Goal: Transaction & Acquisition: Purchase product/service

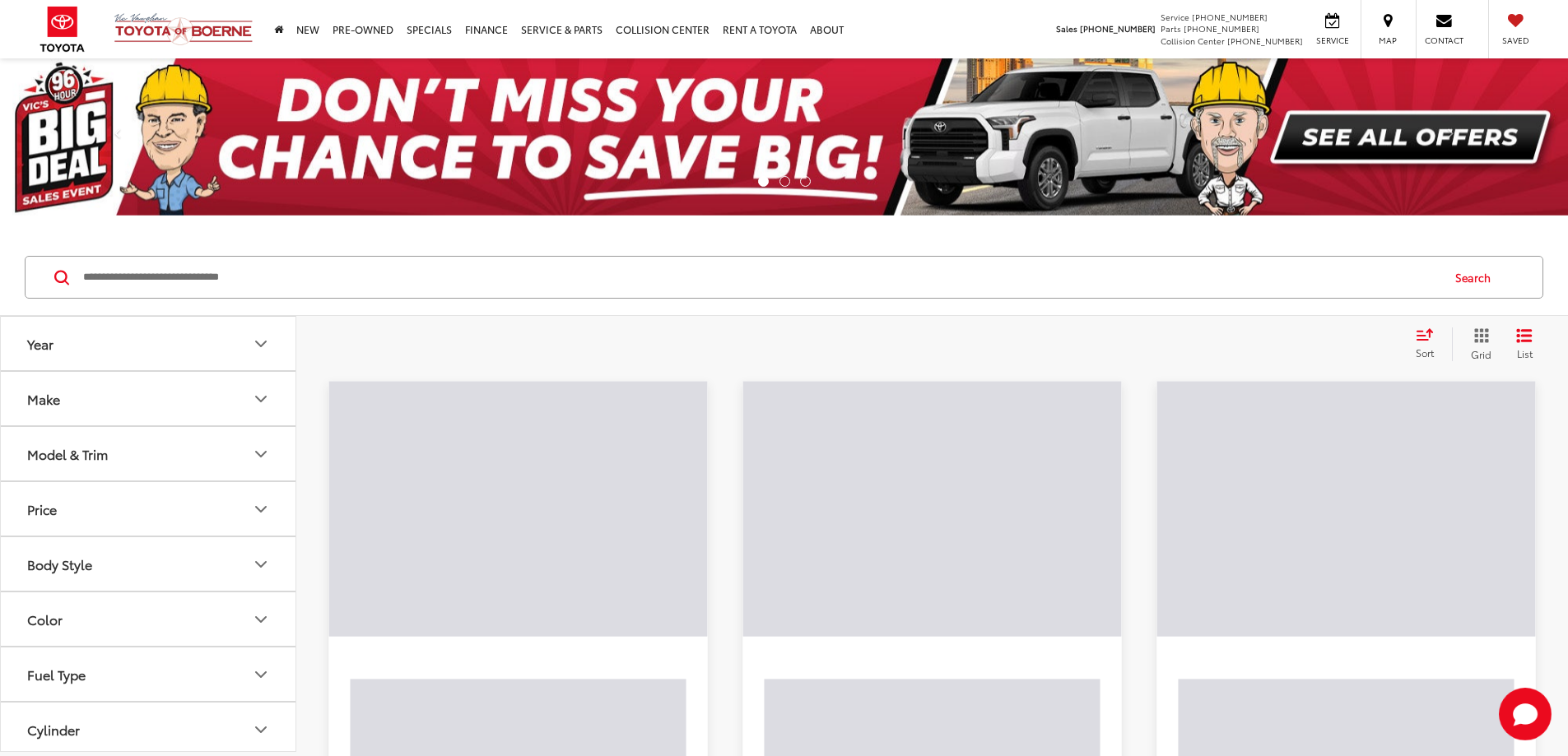
click at [144, 277] on input "Search by Make, Model, or Keyword" at bounding box center [760, 278] width 1358 height 40
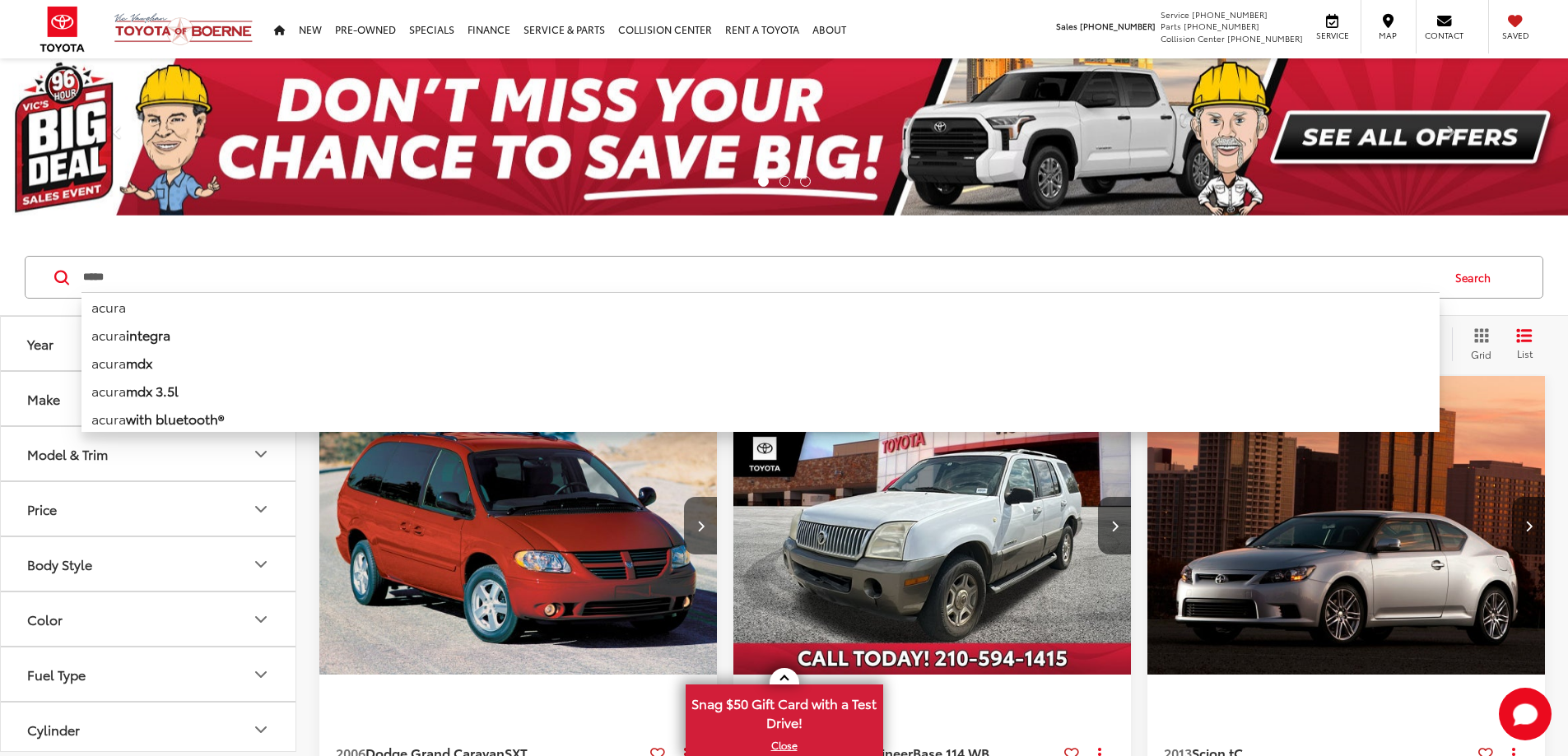
type input "*****"
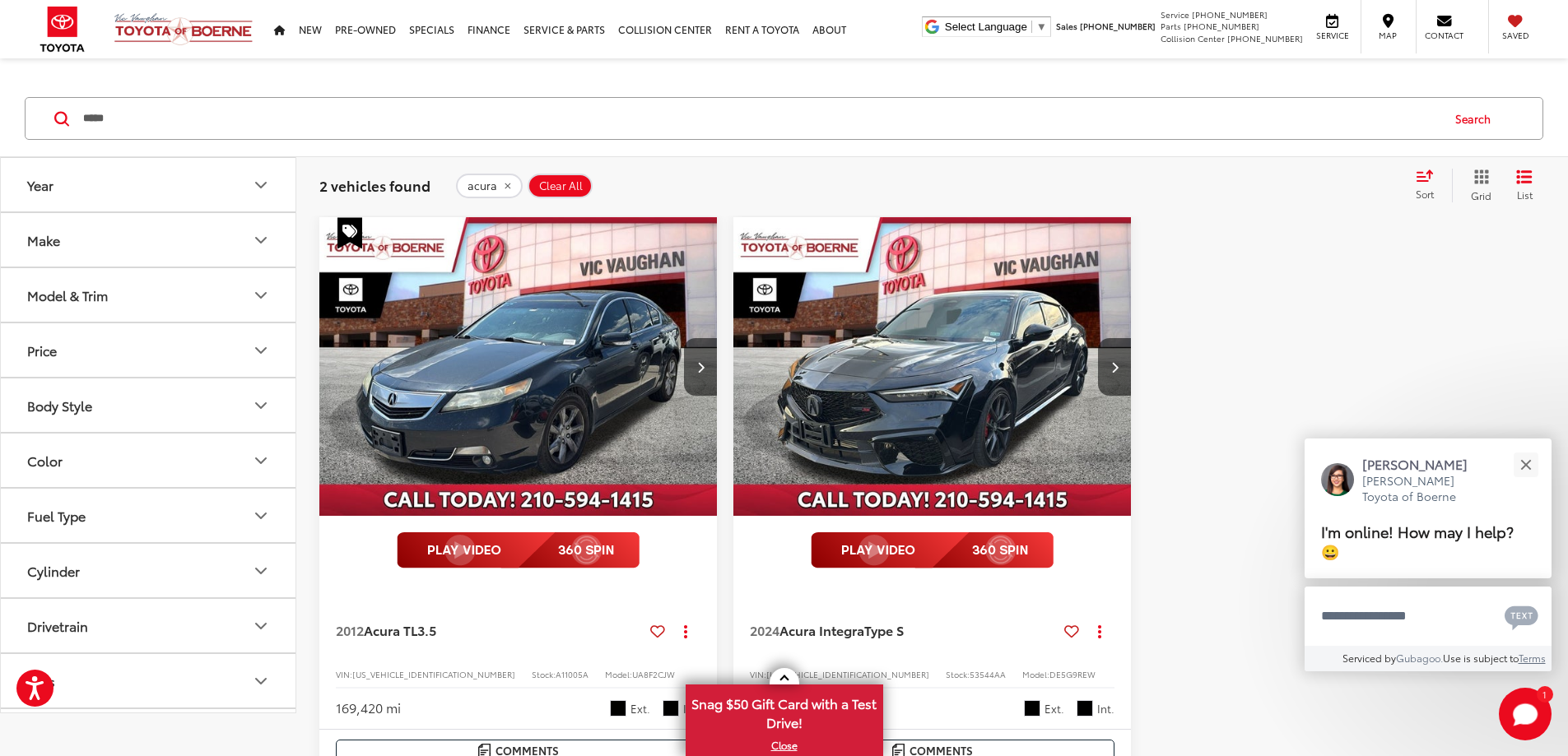
scroll to position [164, 0]
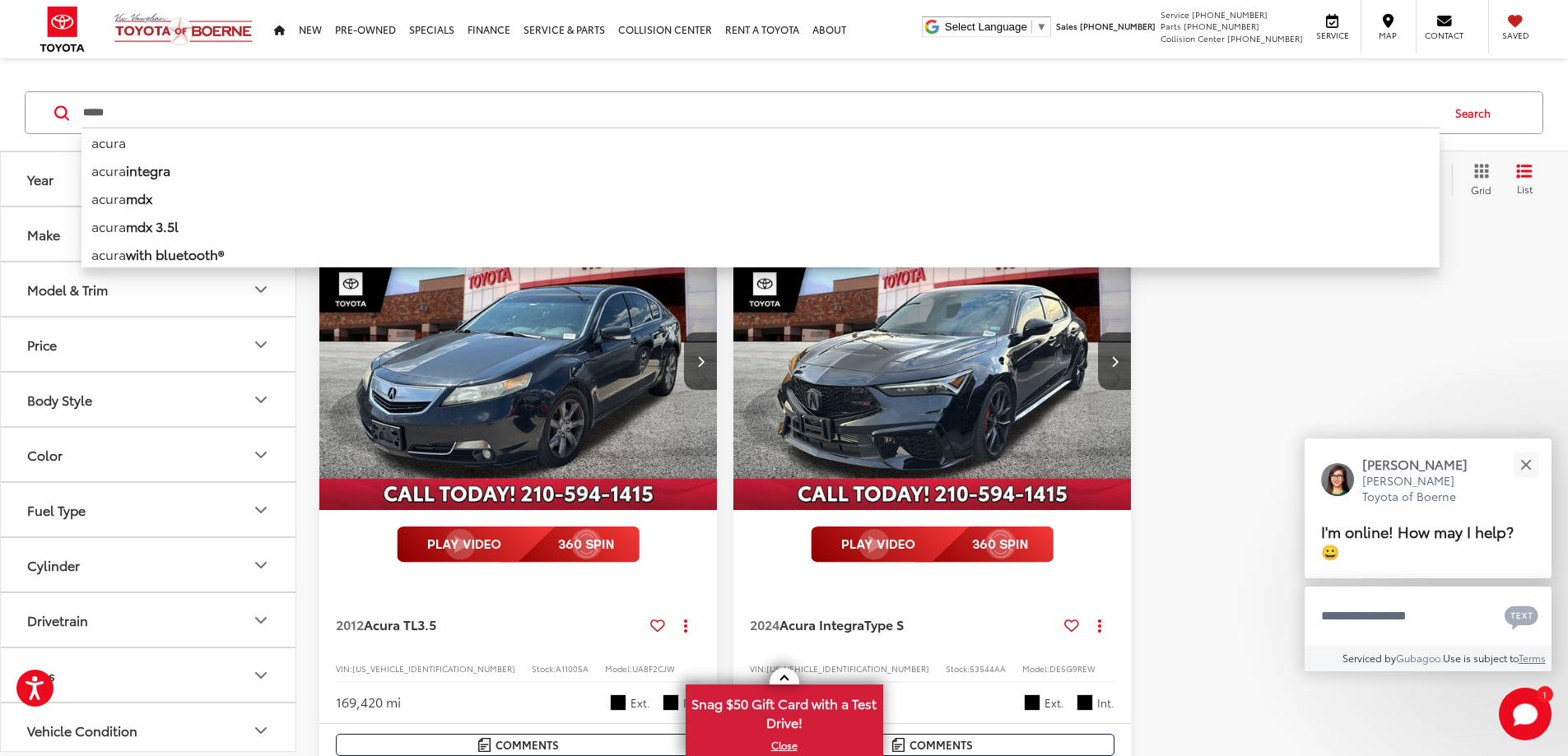
click at [211, 79] on div "***** ***** acura acura integra acura mdx acura mdx 3.5l acura with bluetooth® …" at bounding box center [784, 112] width 1568 height 77
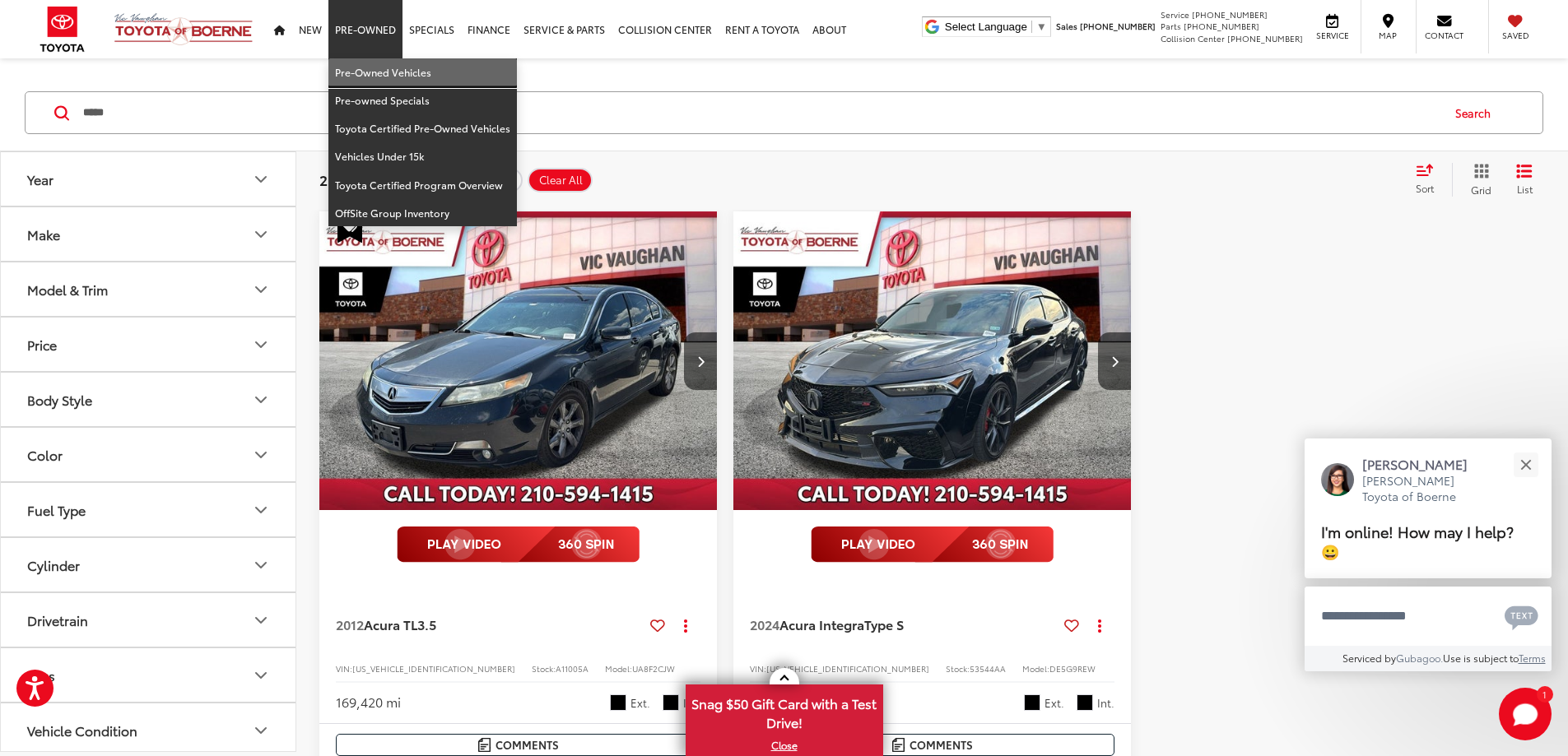
click at [365, 70] on link "Pre-Owned Vehicles" at bounding box center [422, 73] width 188 height 28
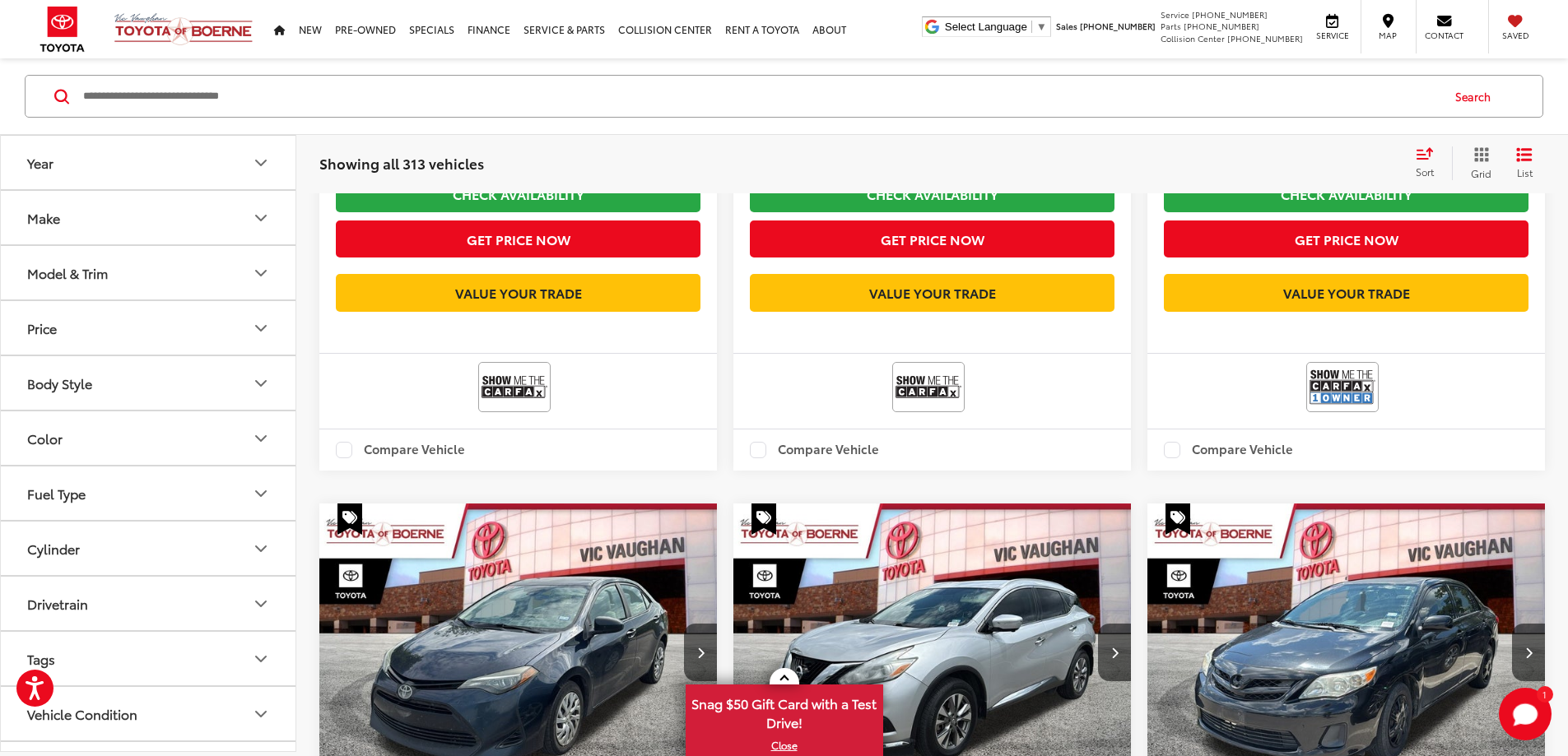
scroll to position [10550, 0]
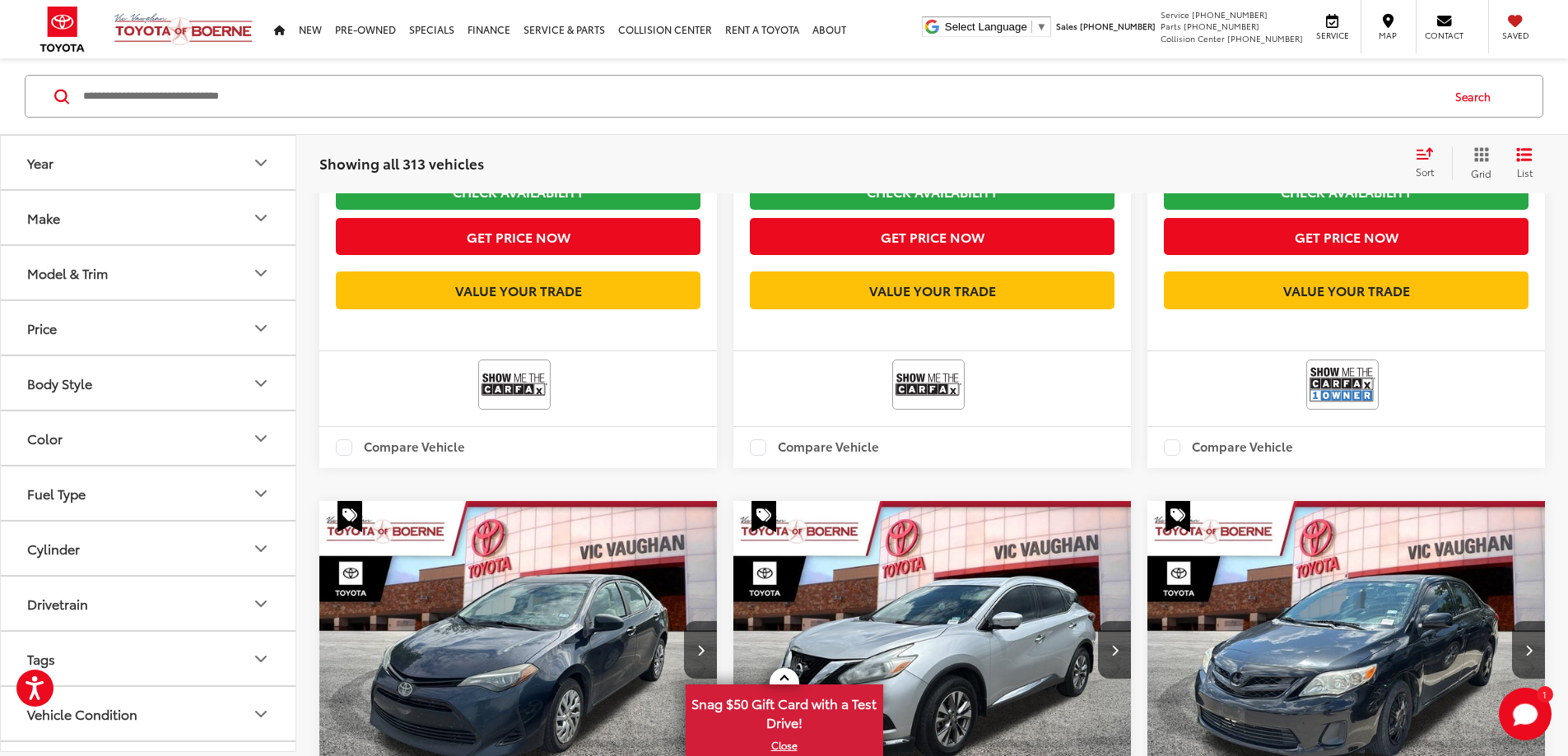
click at [242, 96] on input "Search by Make, Model, or Keyword" at bounding box center [760, 96] width 1358 height 40
type input "***"
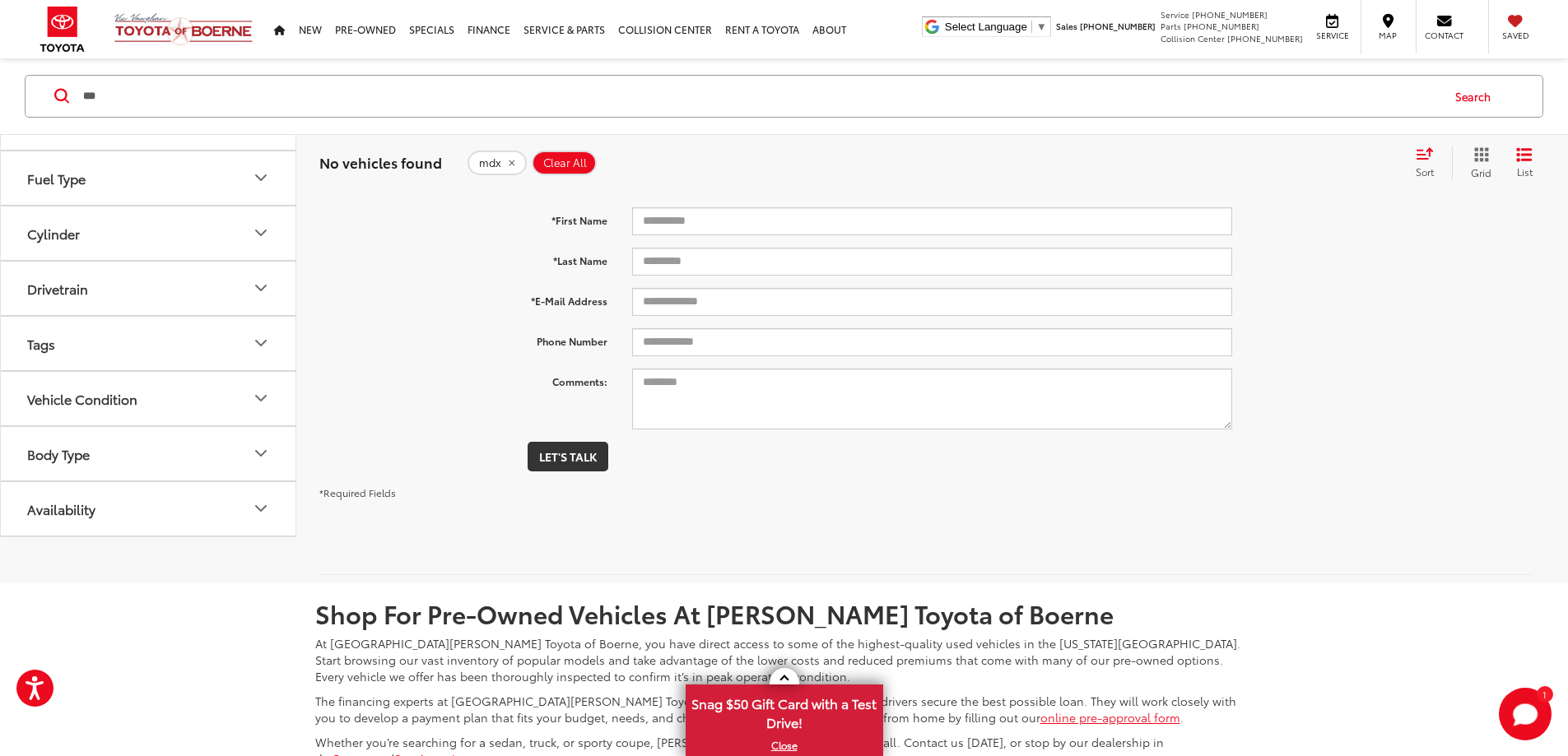
scroll to position [182, 0]
click at [506, 166] on icon "remove mdx" at bounding box center [511, 163] width 11 height 10
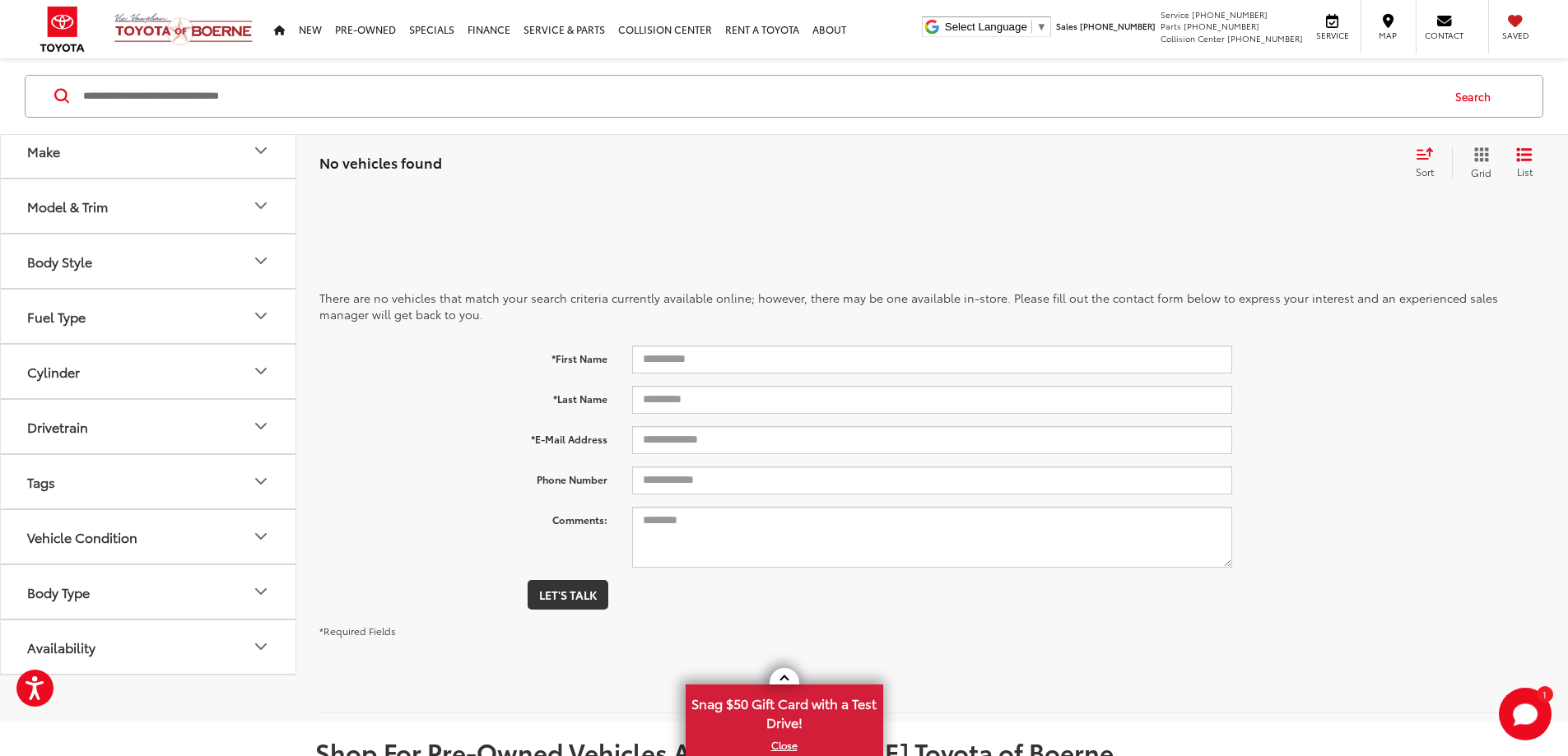
scroll to position [25, 0]
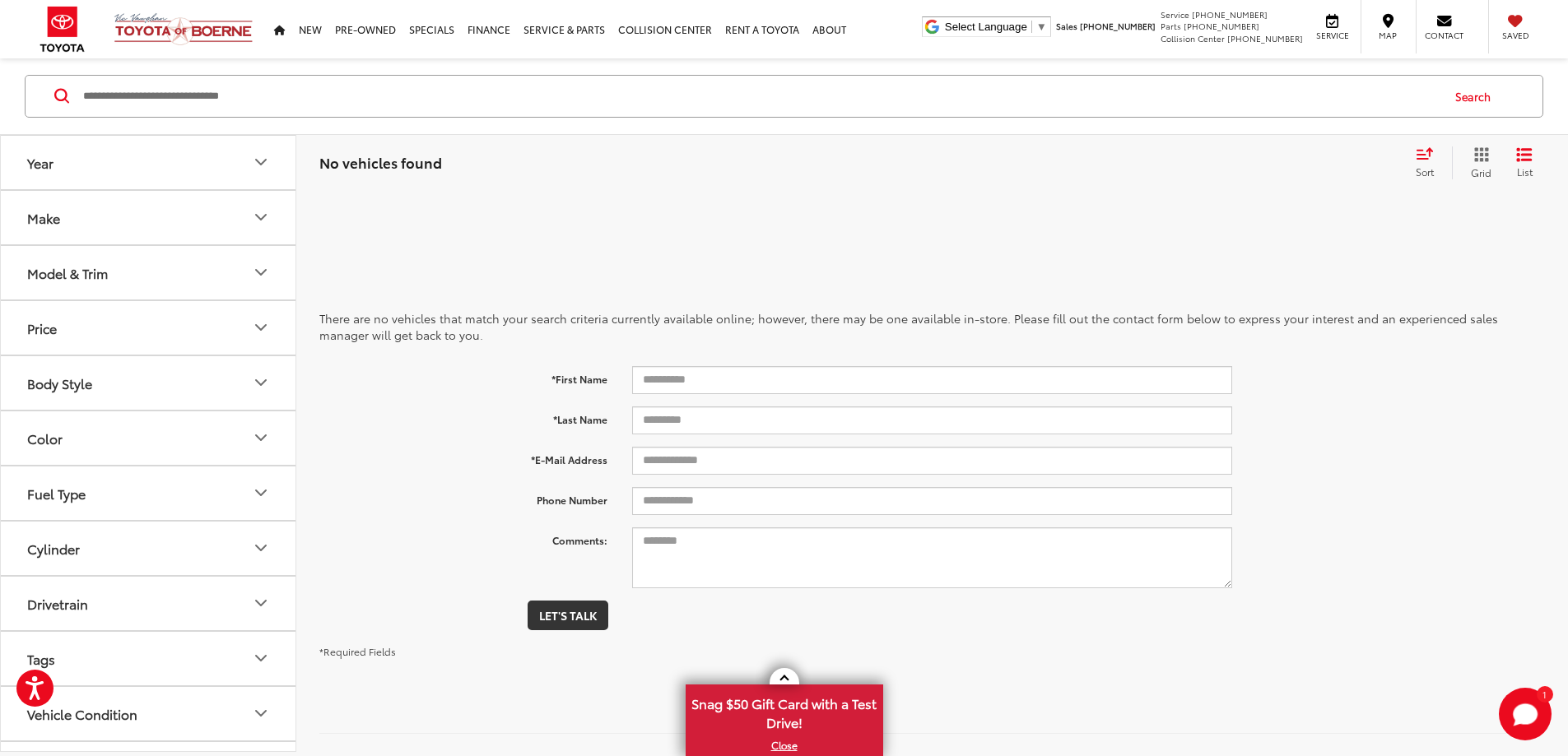
click at [150, 93] on input "Search by Make, Model, or Keyword" at bounding box center [760, 96] width 1358 height 40
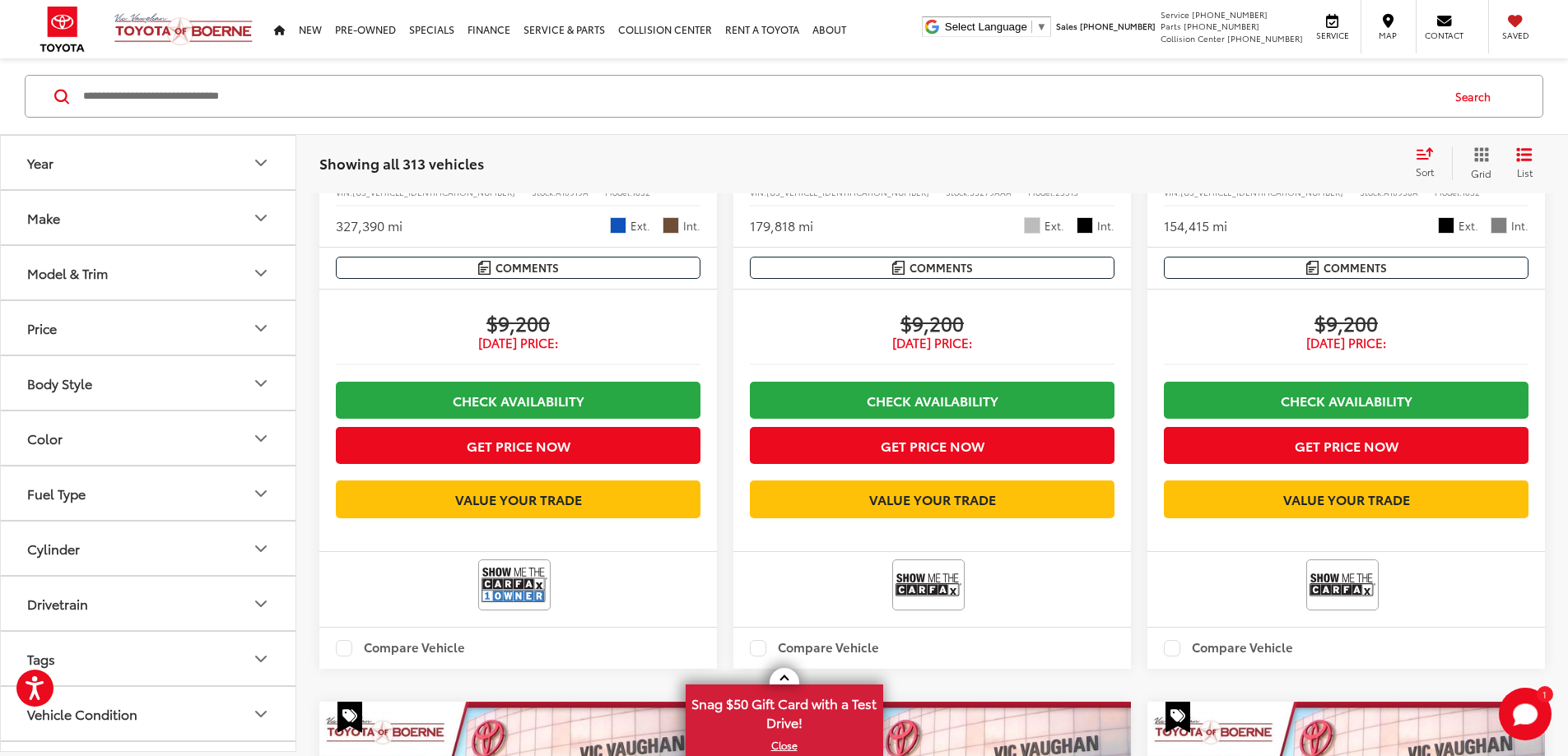
scroll to position [11455, 0]
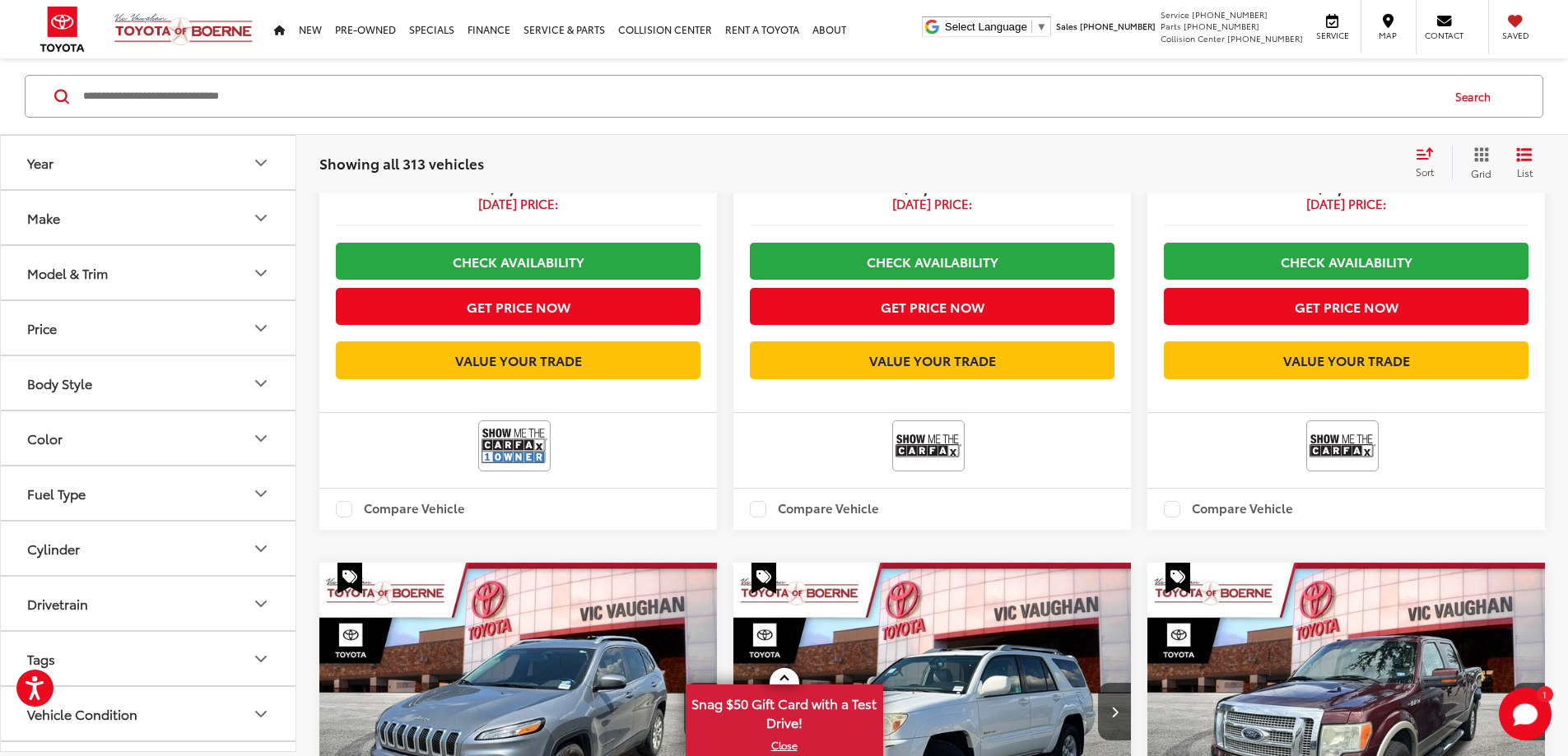
drag, startPoint x: 1445, startPoint y: 540, endPoint x: 1415, endPoint y: 545, distance: 30.4
copy span "54459A"
drag, startPoint x: 1451, startPoint y: 544, endPoint x: 1416, endPoint y: 550, distance: 35.5
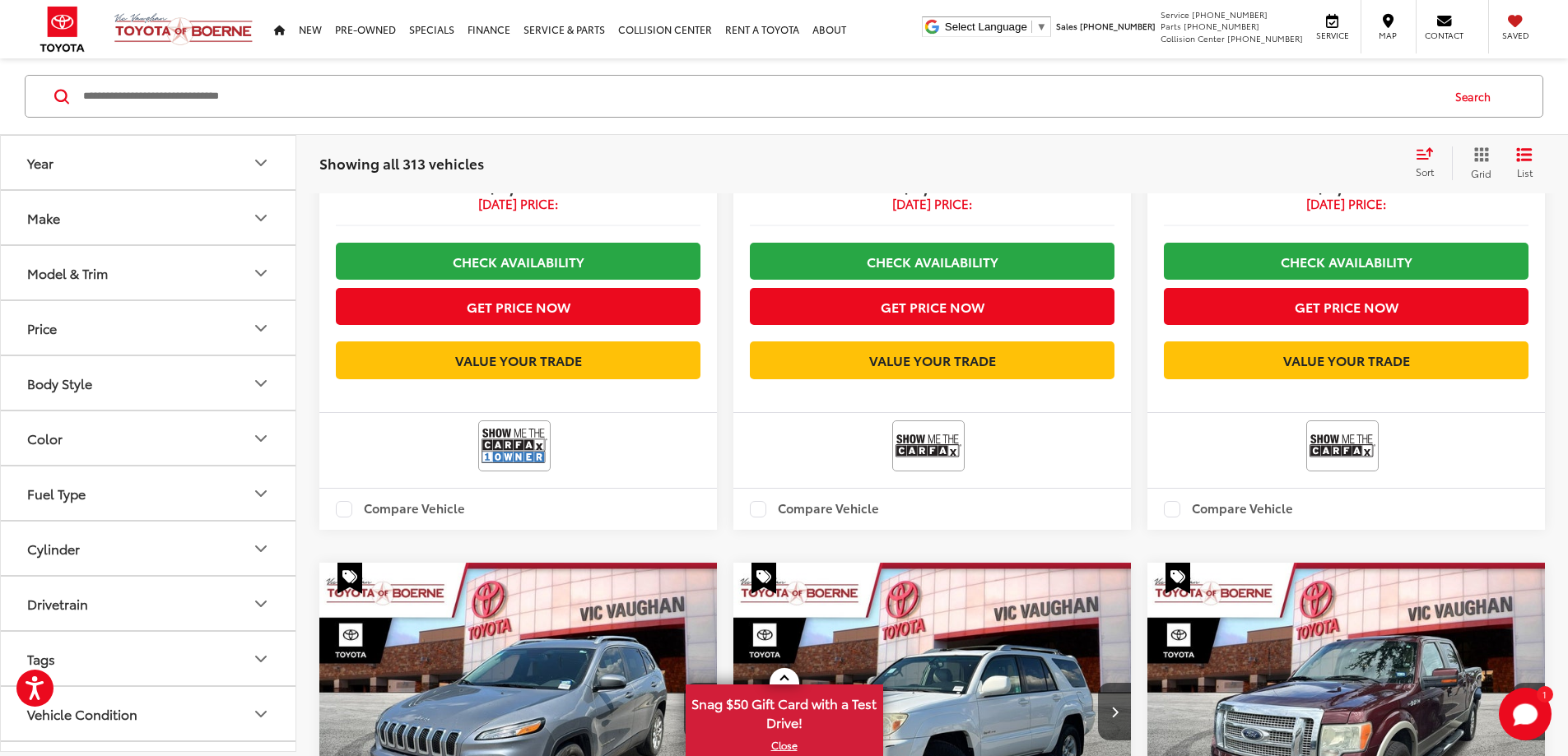
copy span "54459A"
drag, startPoint x: 1499, startPoint y: 2, endPoint x: 549, endPoint y: 162, distance: 963.4
click at [549, 162] on div "Clear All + 0" at bounding box center [955, 163] width 893 height 2
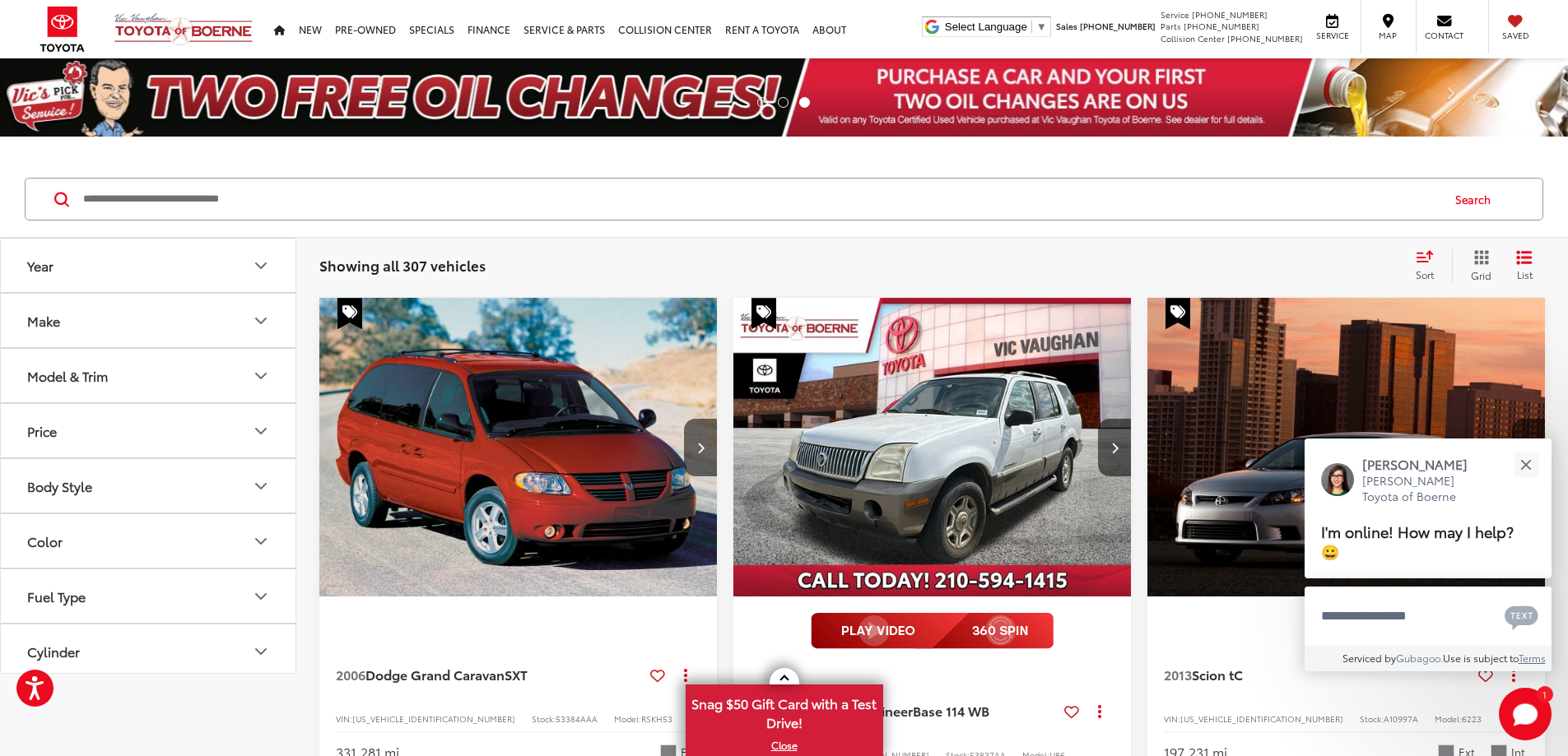
click at [223, 284] on button "Year" at bounding box center [149, 266] width 296 height 54
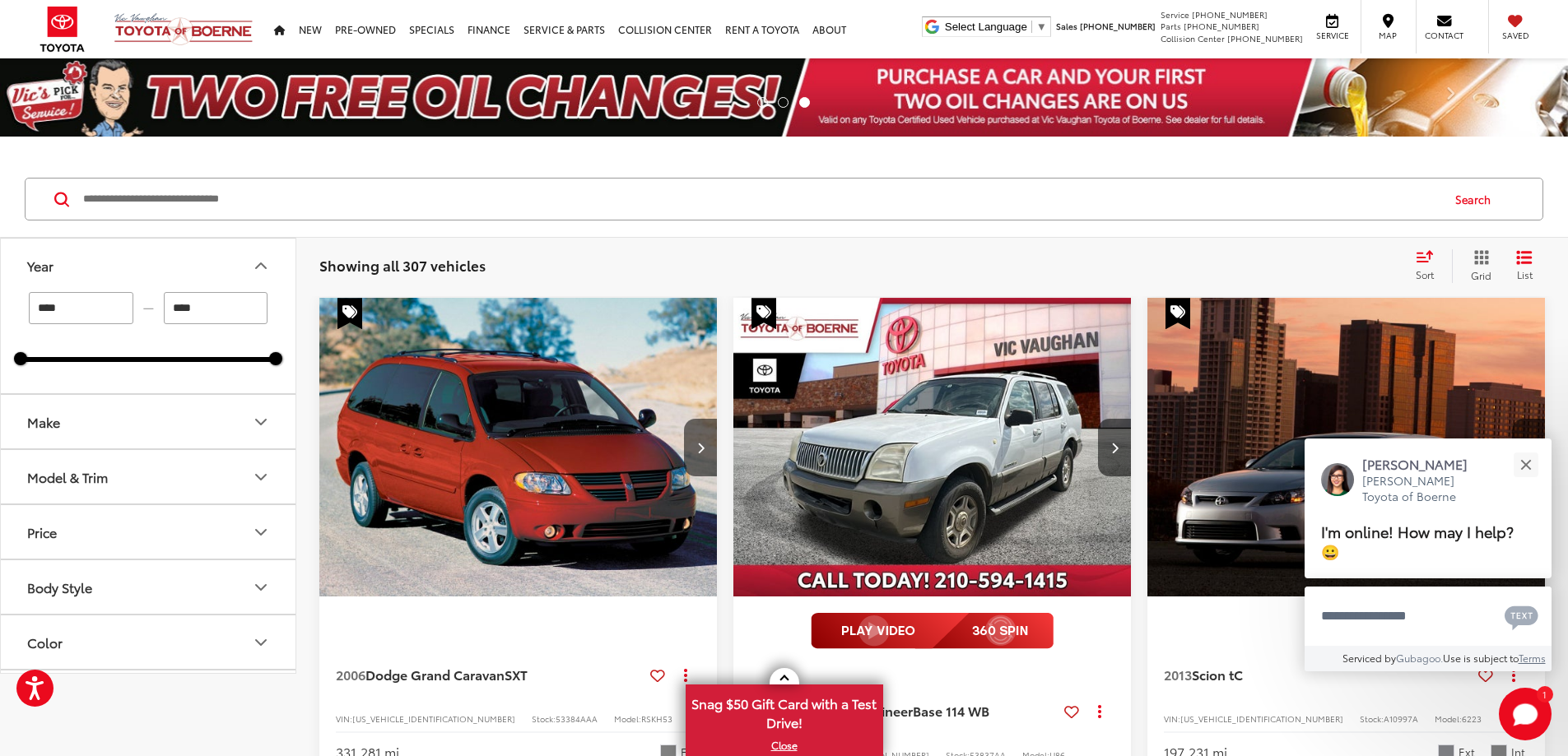
click at [207, 212] on input "Search by Make, Model, or Keyword" at bounding box center [760, 199] width 1358 height 40
paste input "******"
type input "******"
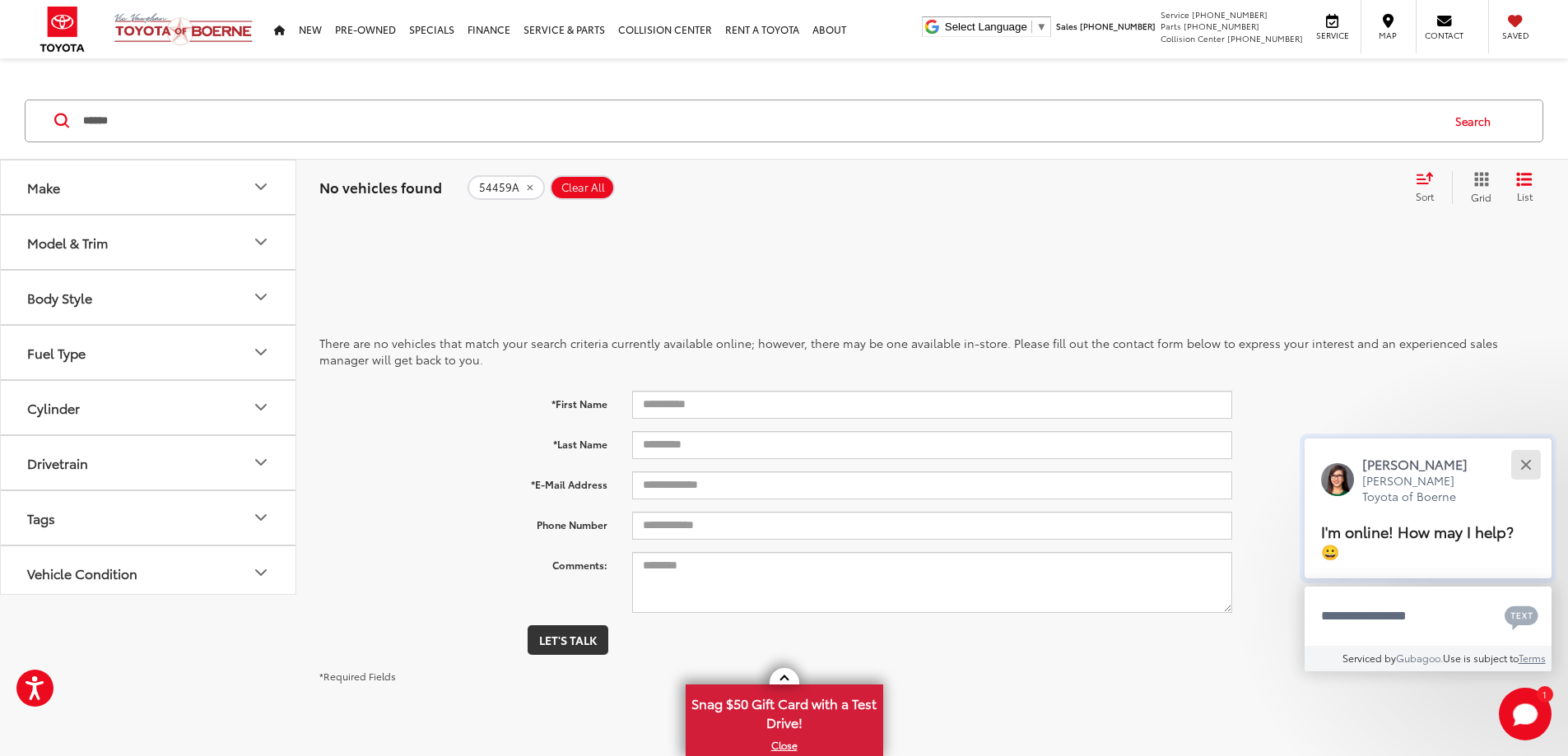
click at [1525, 465] on div "Close" at bounding box center [1525, 465] width 11 height 11
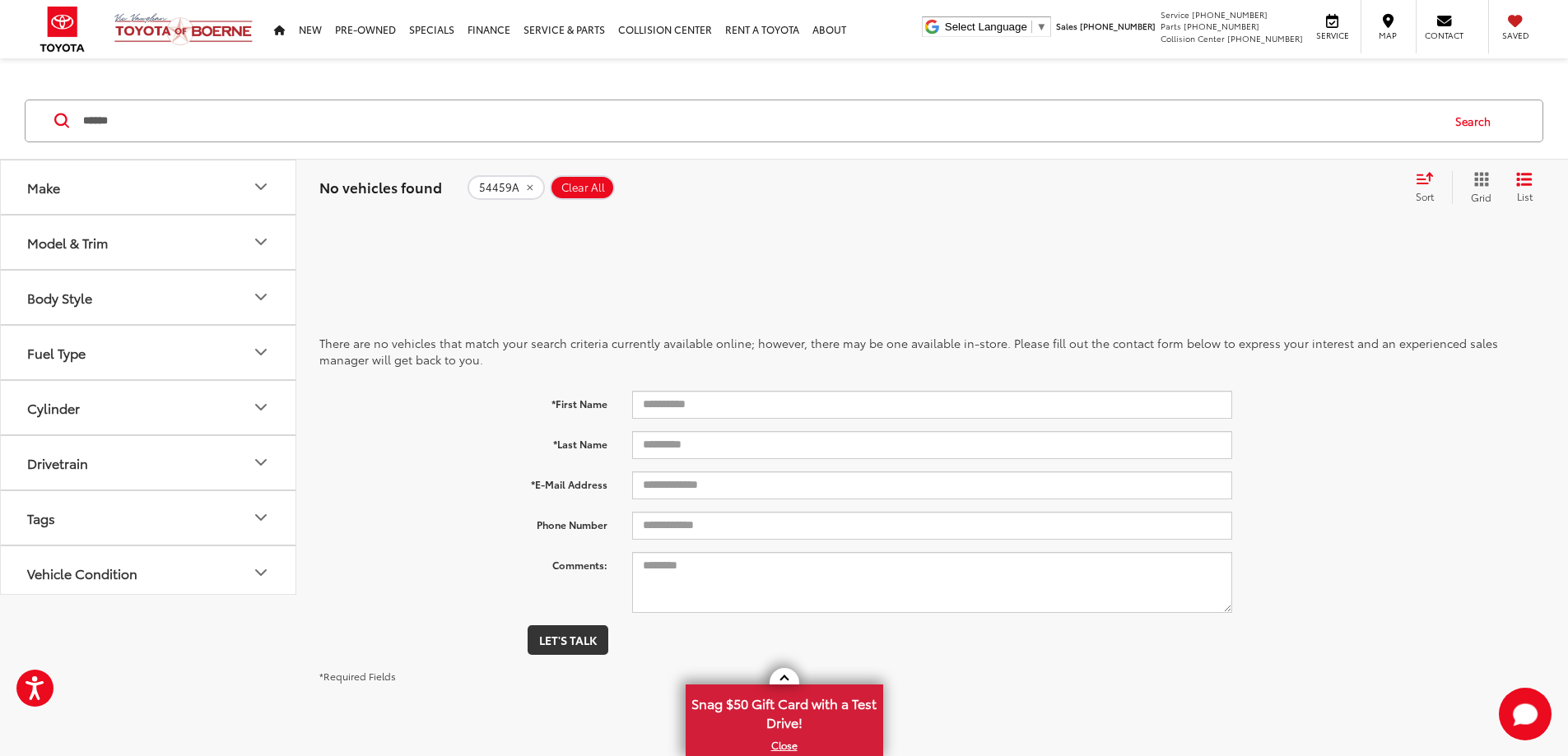
click at [526, 185] on icon "remove 54459A" at bounding box center [529, 188] width 11 height 10
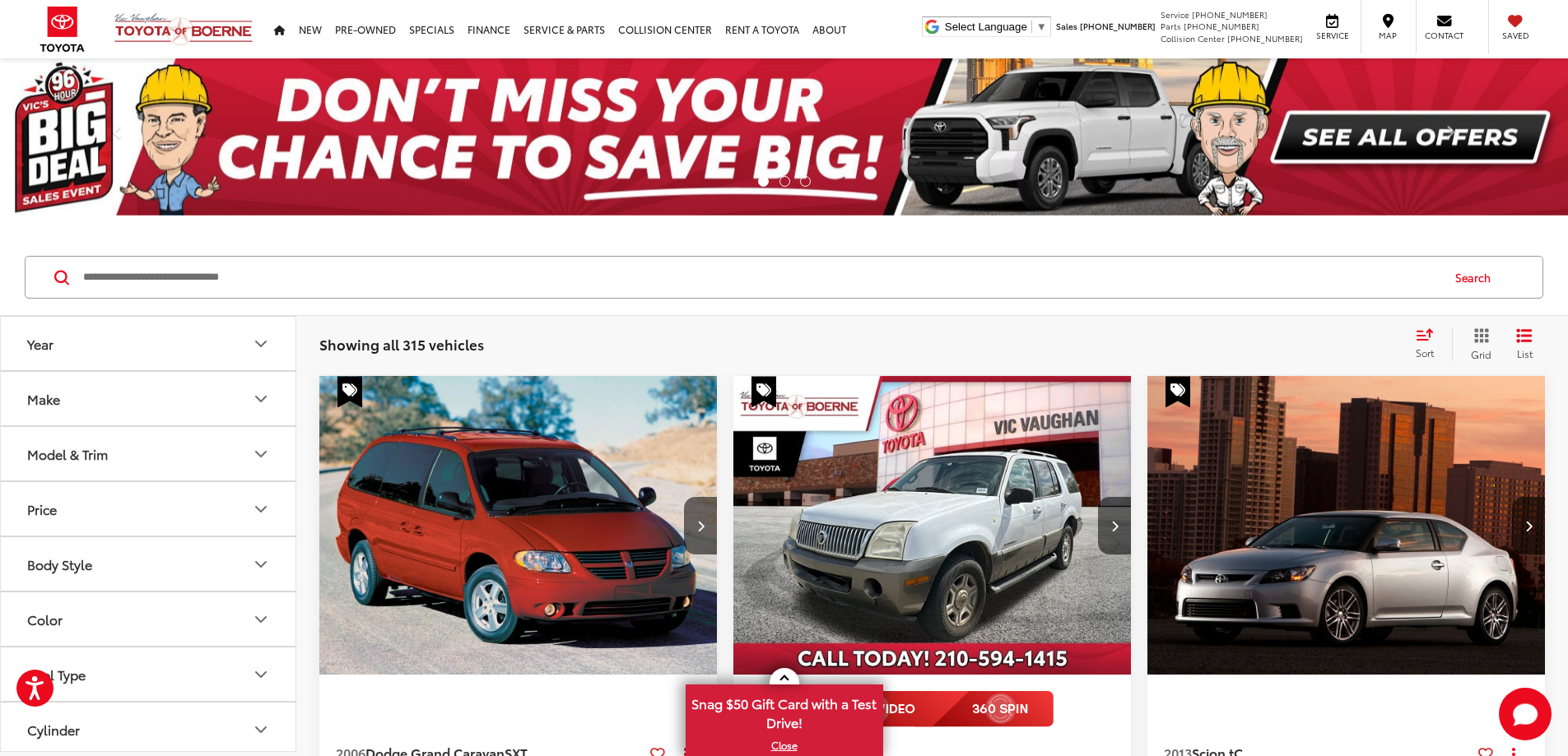
click at [172, 279] on input "Search by Make, Model, or Keyword" at bounding box center [760, 278] width 1358 height 40
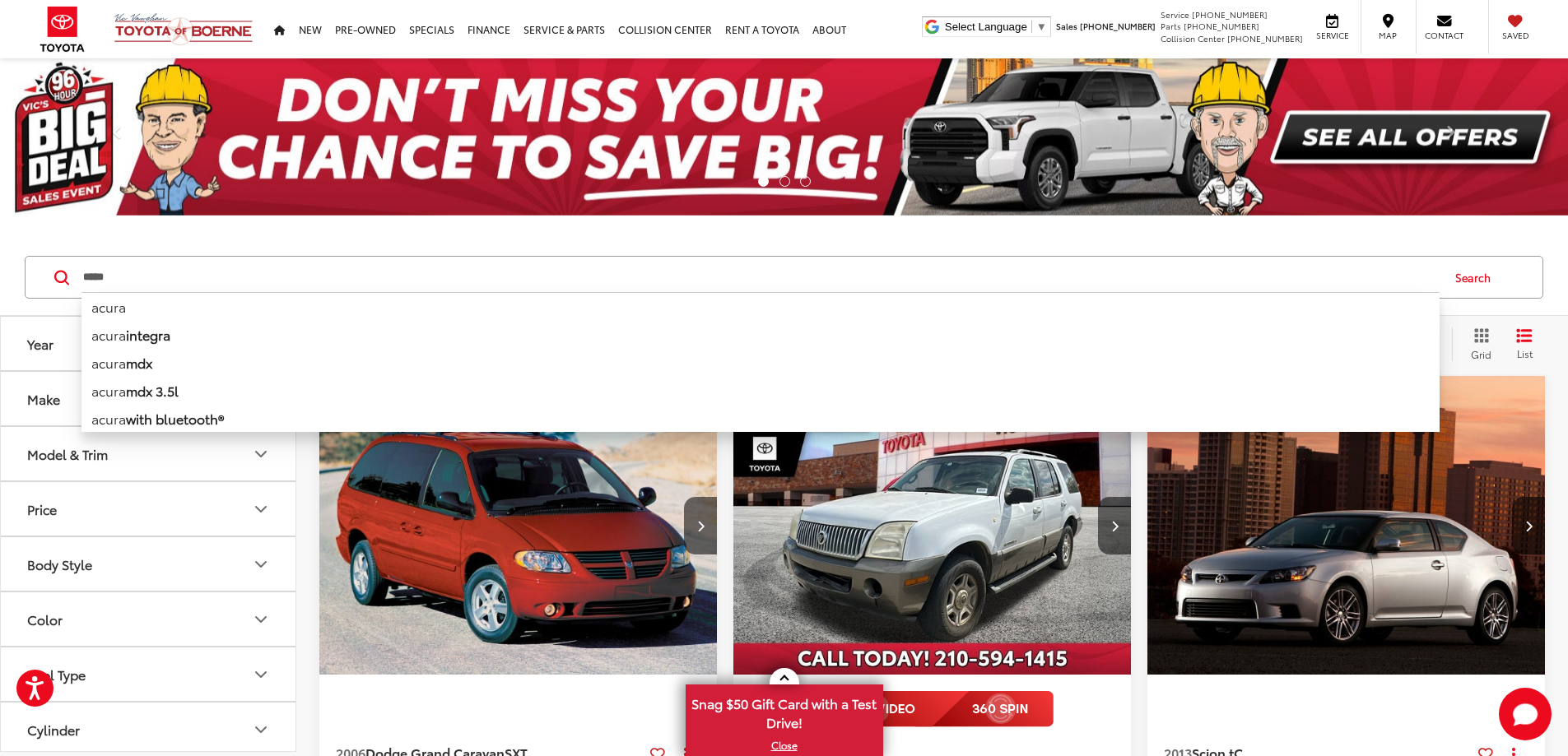
type input "*****"
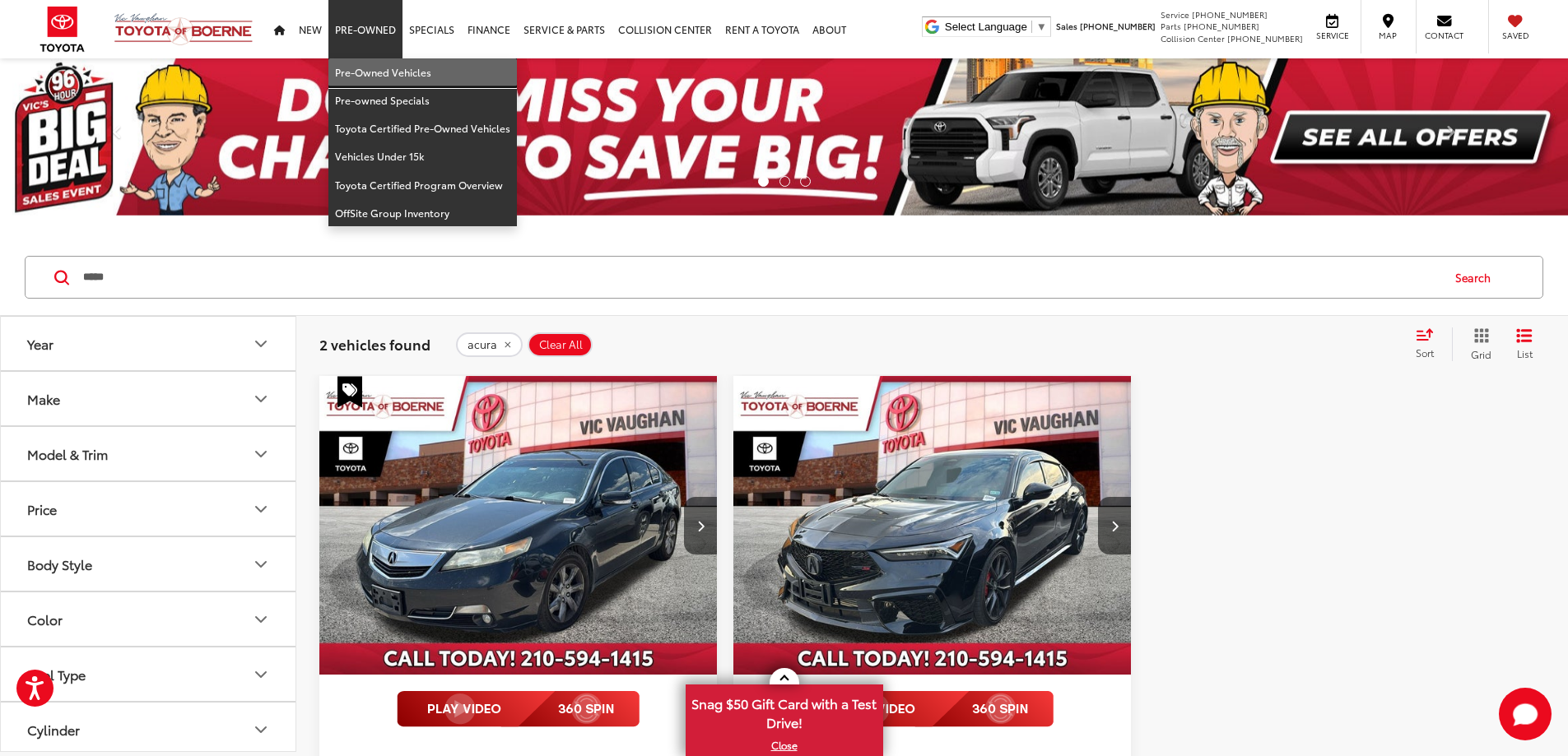
click at [364, 70] on link "Pre-Owned Vehicles" at bounding box center [422, 73] width 188 height 28
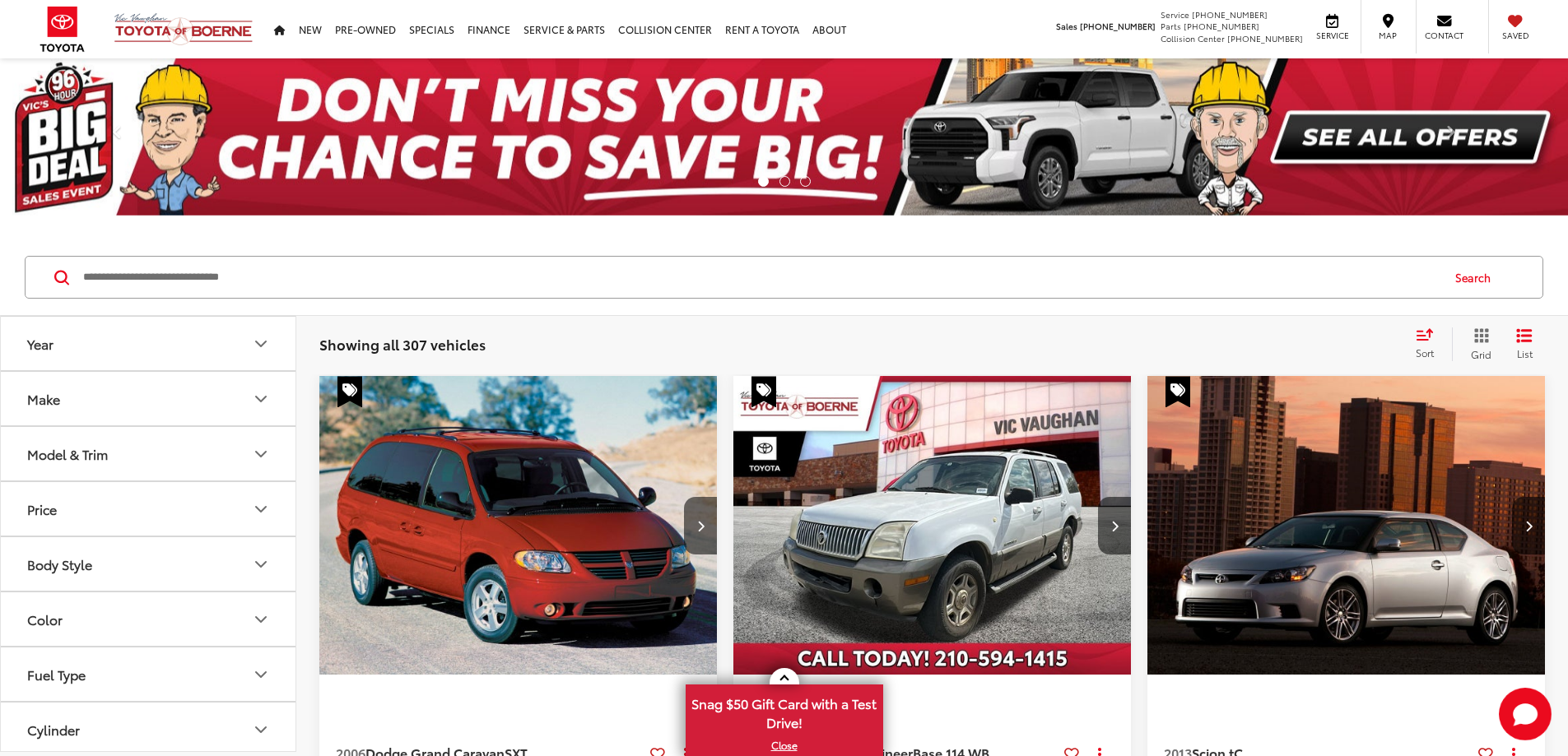
click at [316, 270] on input "Search by Make, Model, or Keyword" at bounding box center [760, 278] width 1358 height 40
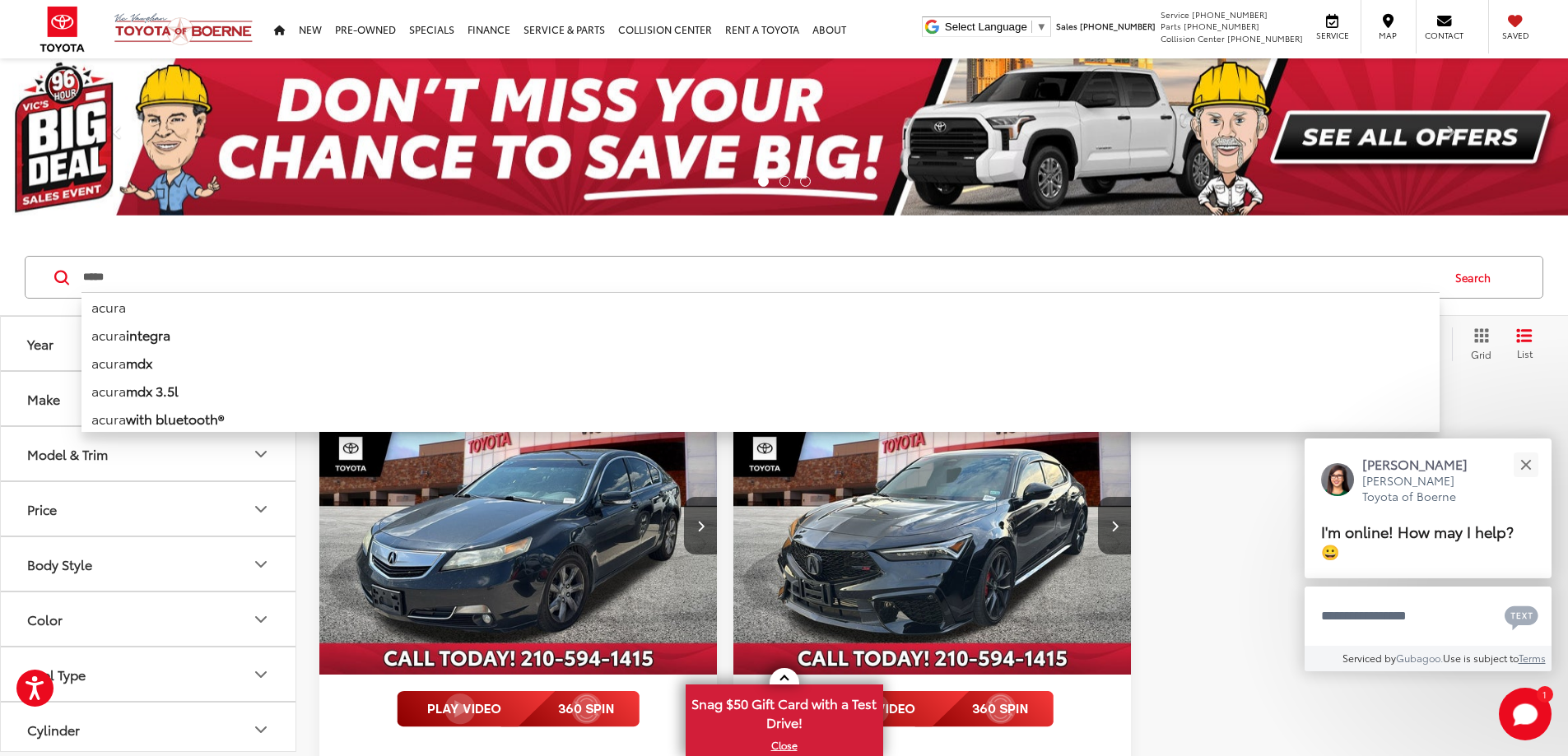
drag, startPoint x: 115, startPoint y: 277, endPoint x: -79, endPoint y: 260, distance: 194.7
type input "****"
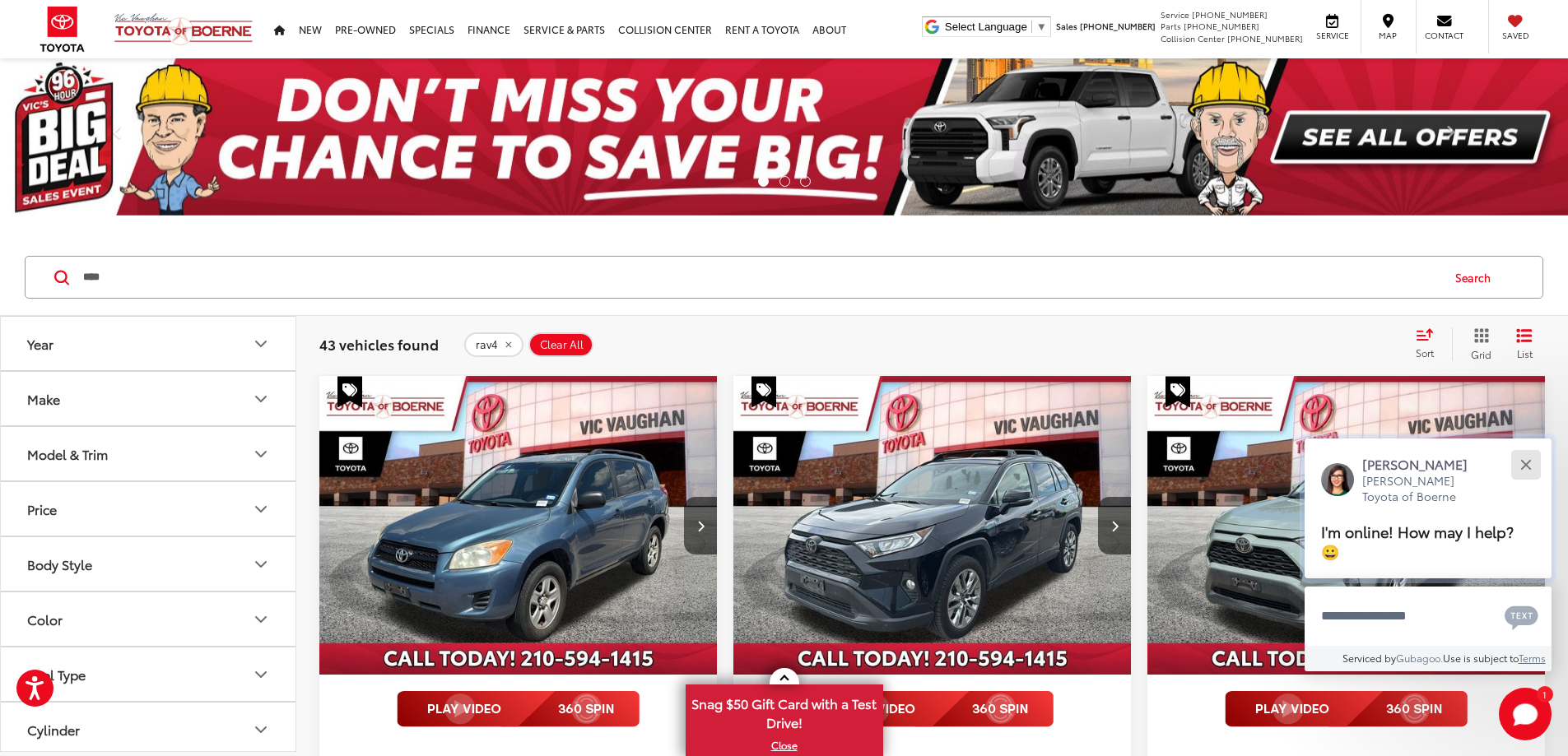
click at [1532, 462] on button "Close" at bounding box center [1525, 465] width 36 height 36
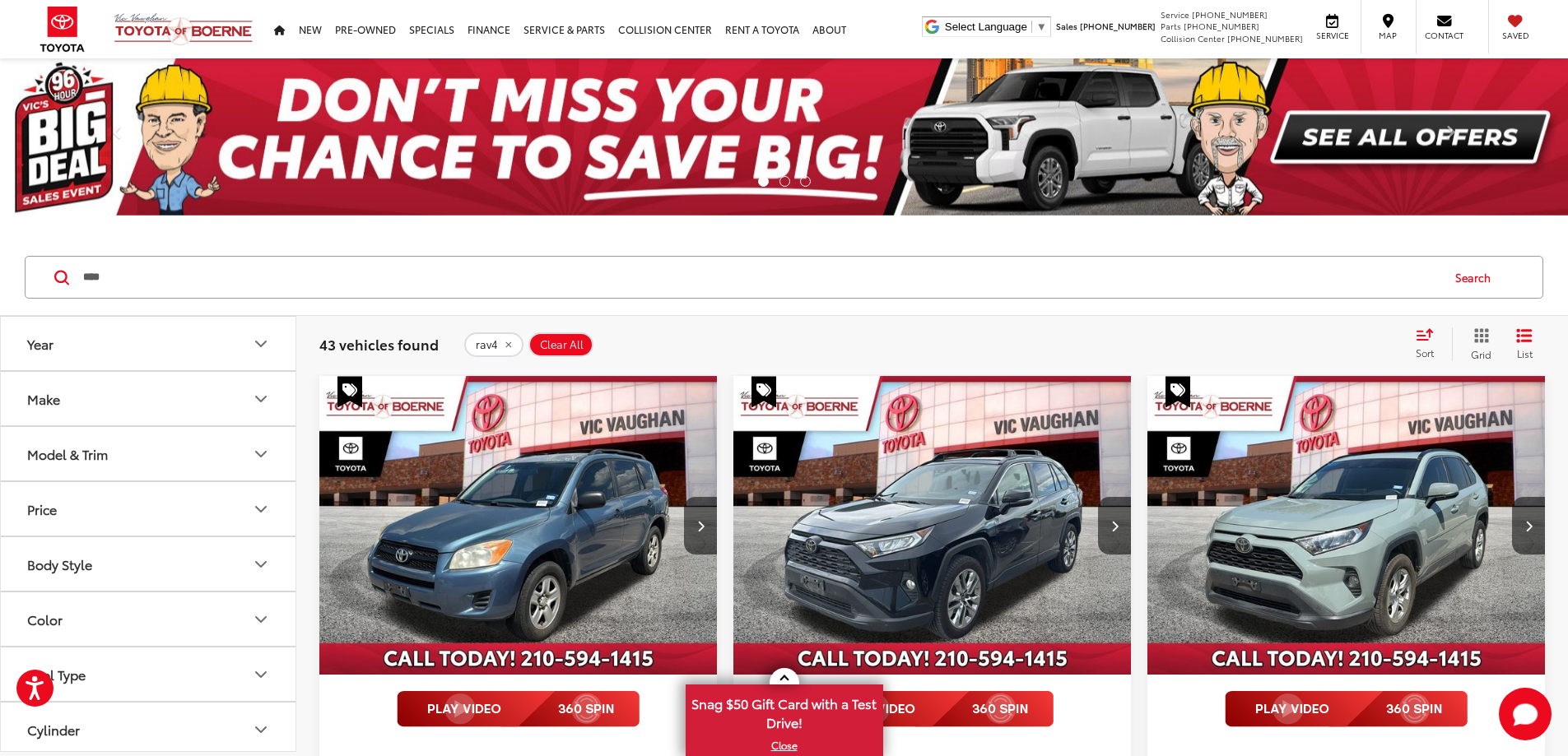
click at [1227, 337] on div "rav4 Clear All + 0" at bounding box center [932, 344] width 936 height 25
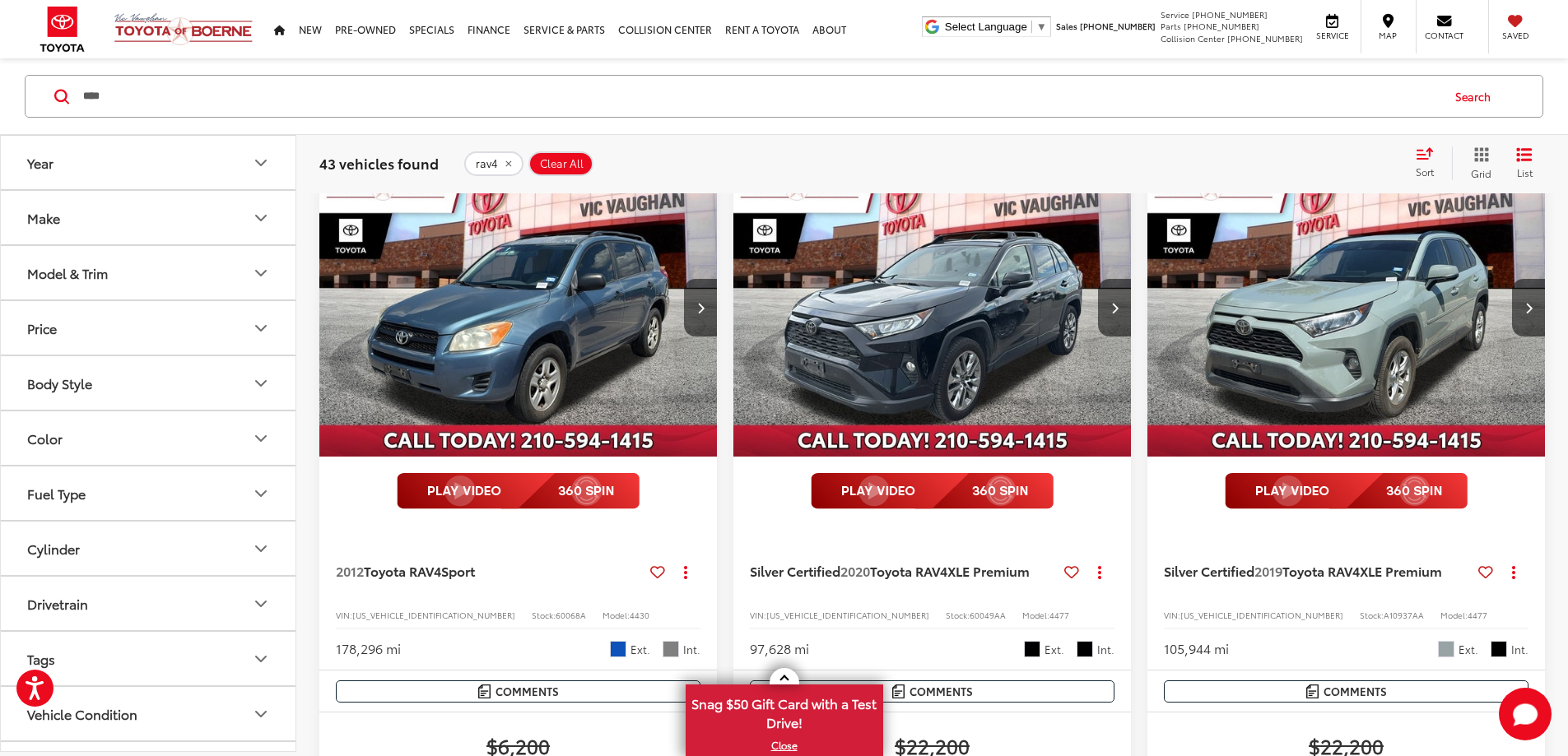
scroll to position [247, 0]
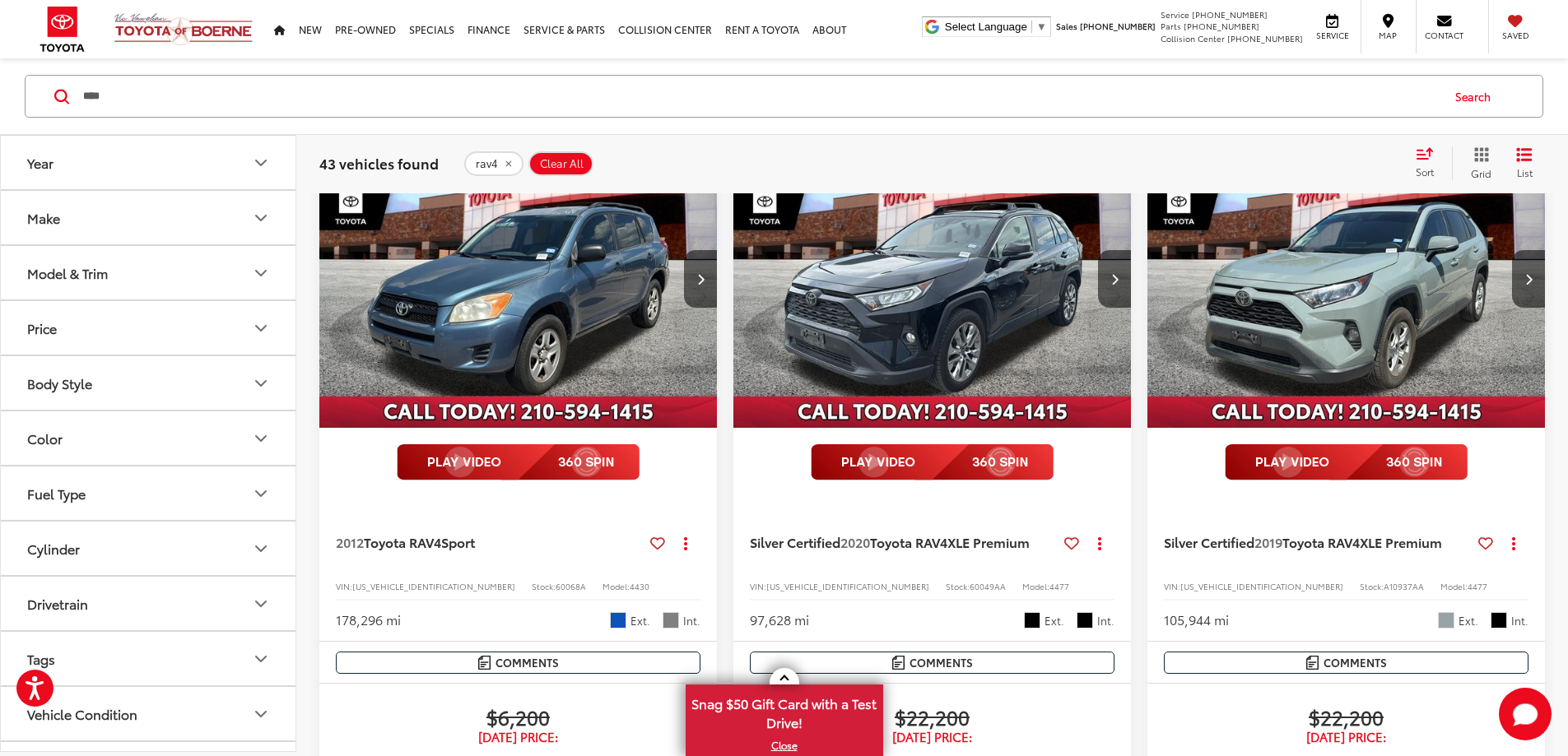
drag, startPoint x: 1441, startPoint y: 513, endPoint x: 1413, endPoint y: 511, distance: 28.1
copy span "A10941"
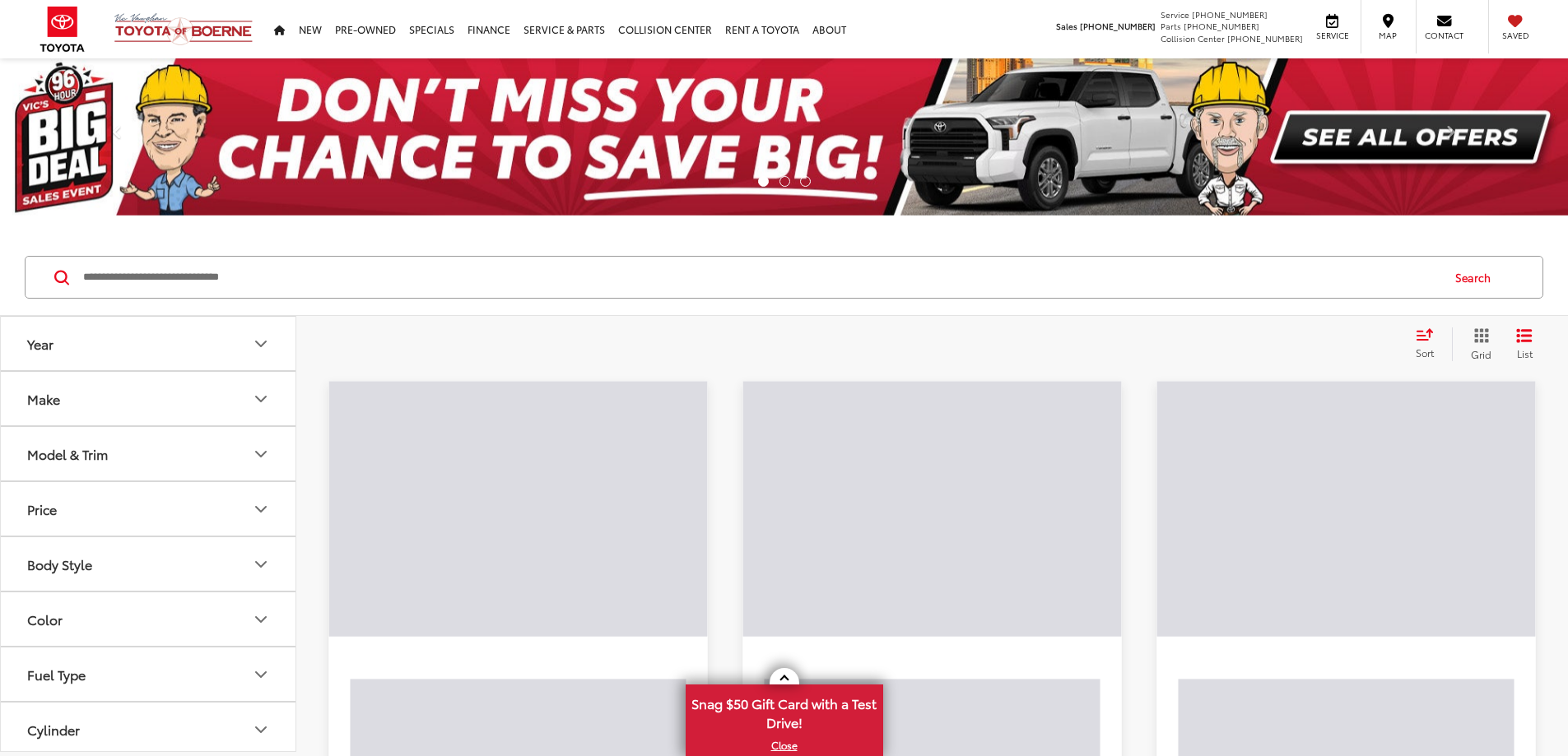
click at [301, 284] on input "Search by Make, Model, or Keyword" at bounding box center [760, 278] width 1358 height 40
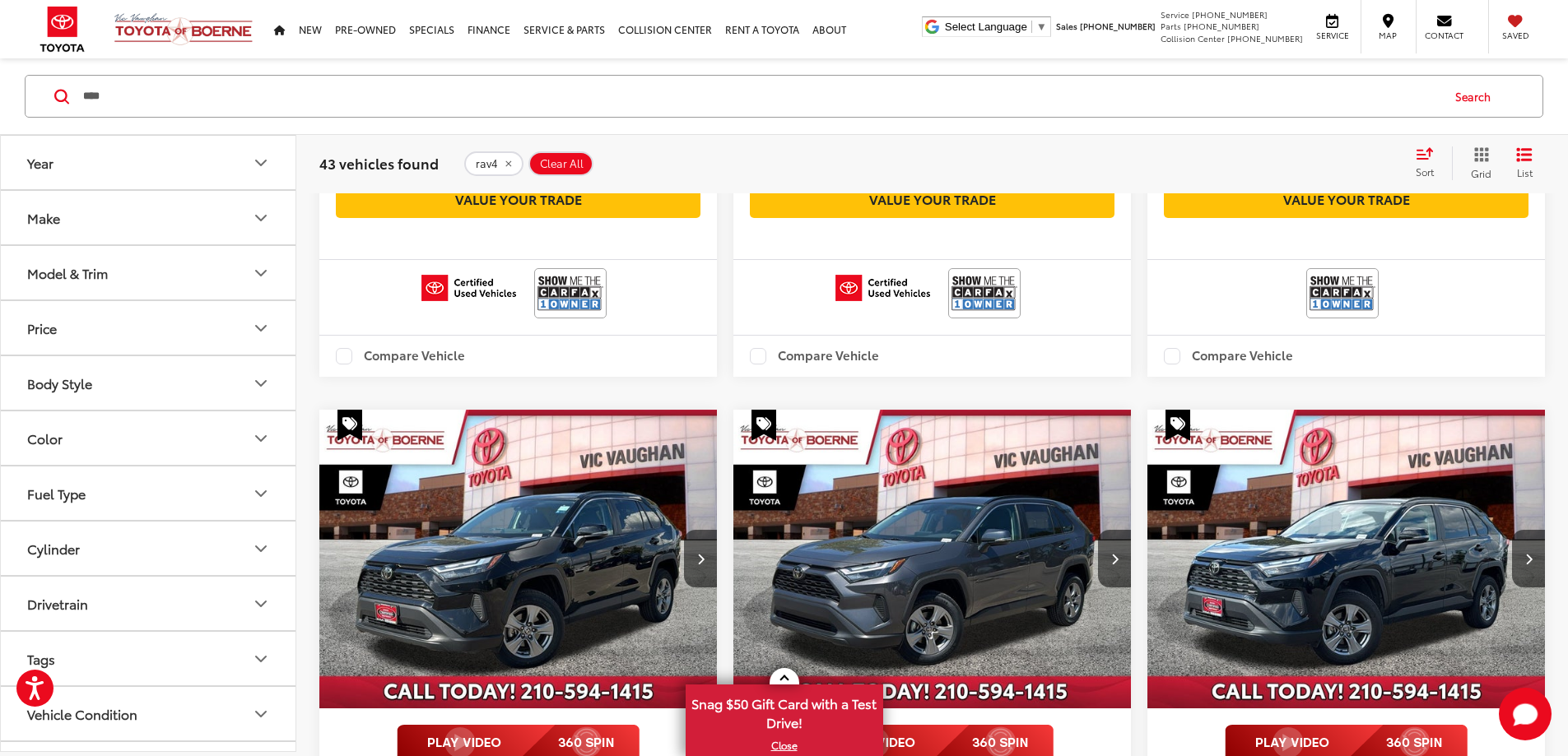
scroll to position [2831, 0]
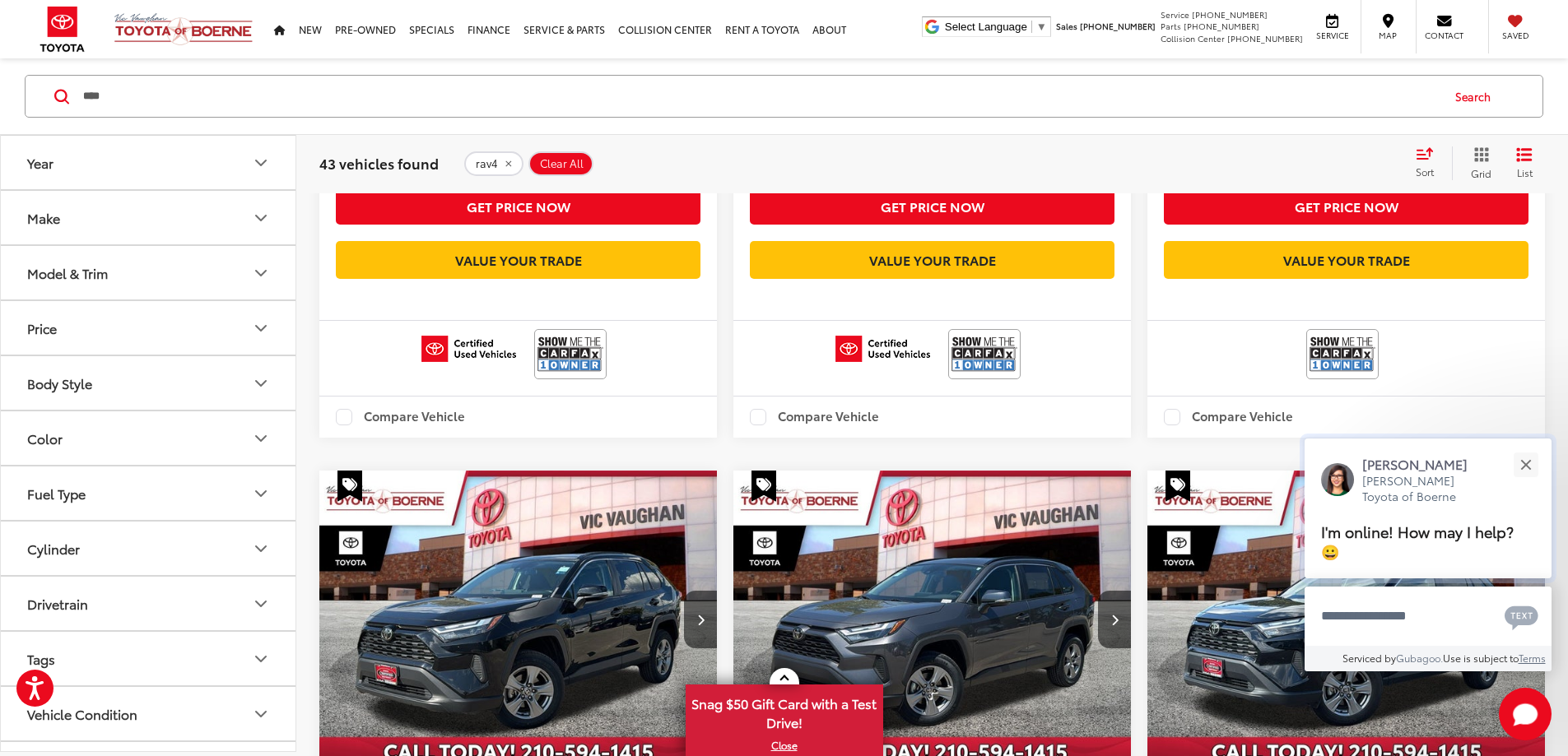
click at [1512, 579] on div "[PERSON_NAME] [PERSON_NAME] Toyota of Boerne I'm online! How may I help? 😀" at bounding box center [1428, 508] width 247 height 140
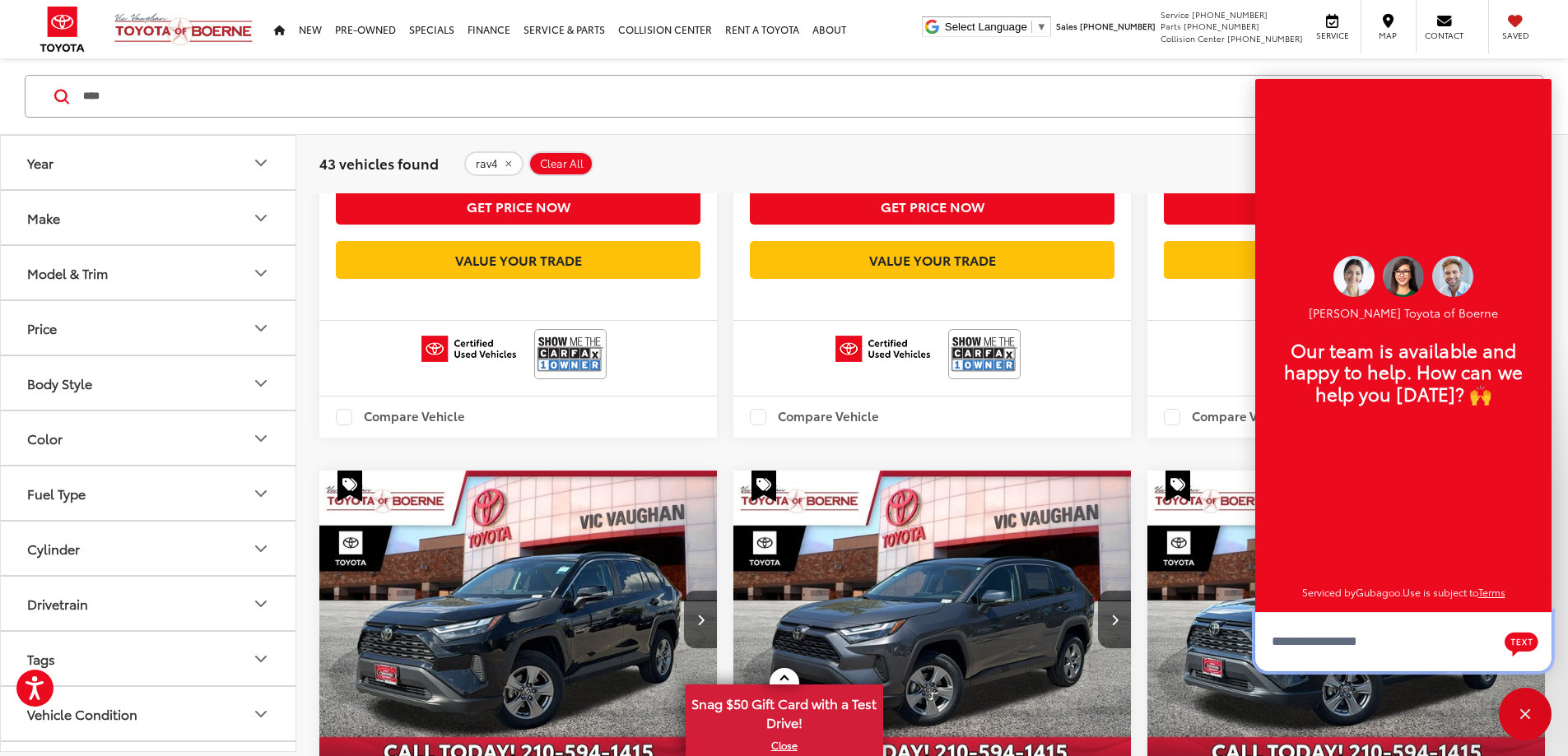
scroll to position [20, 0]
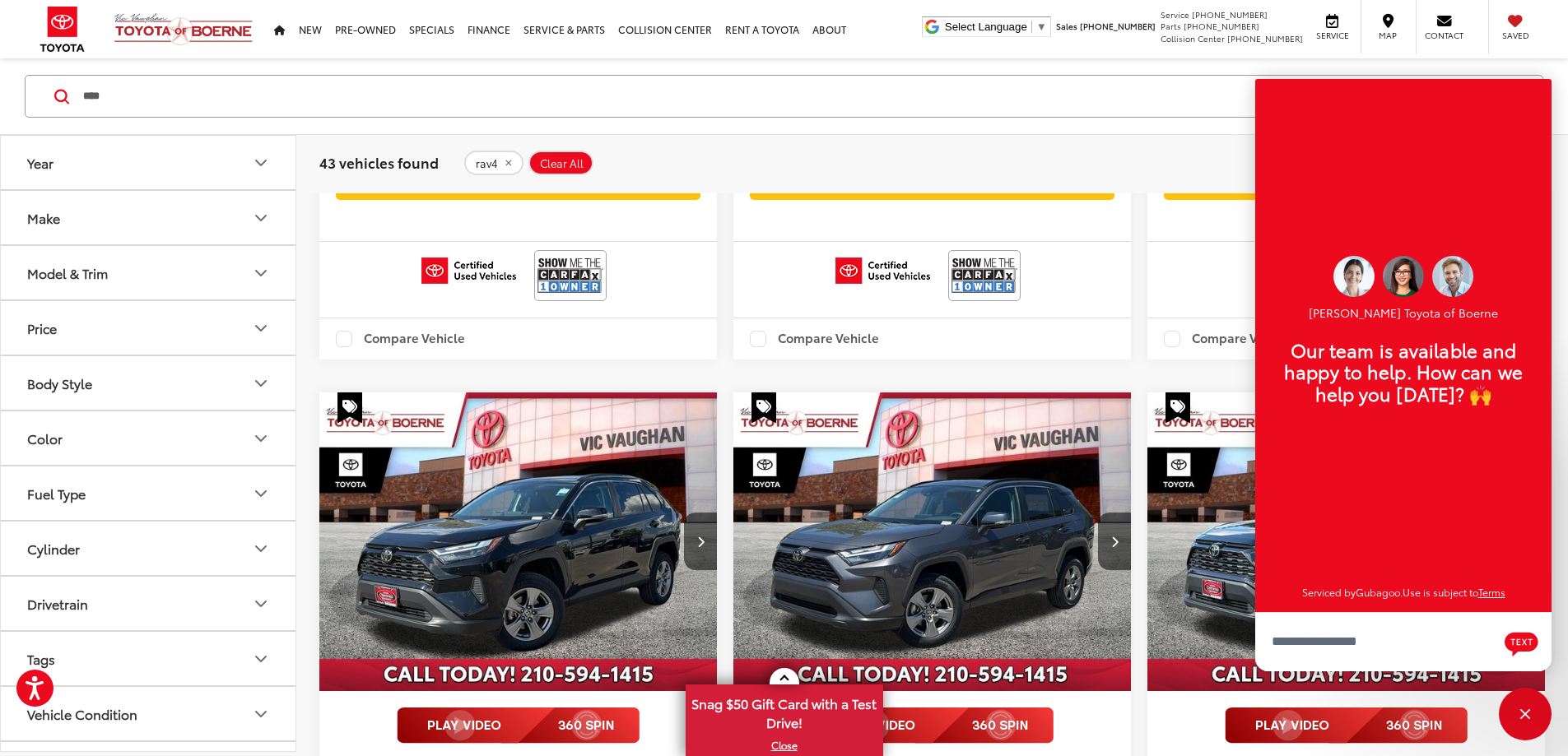
scroll to position [2752, 0]
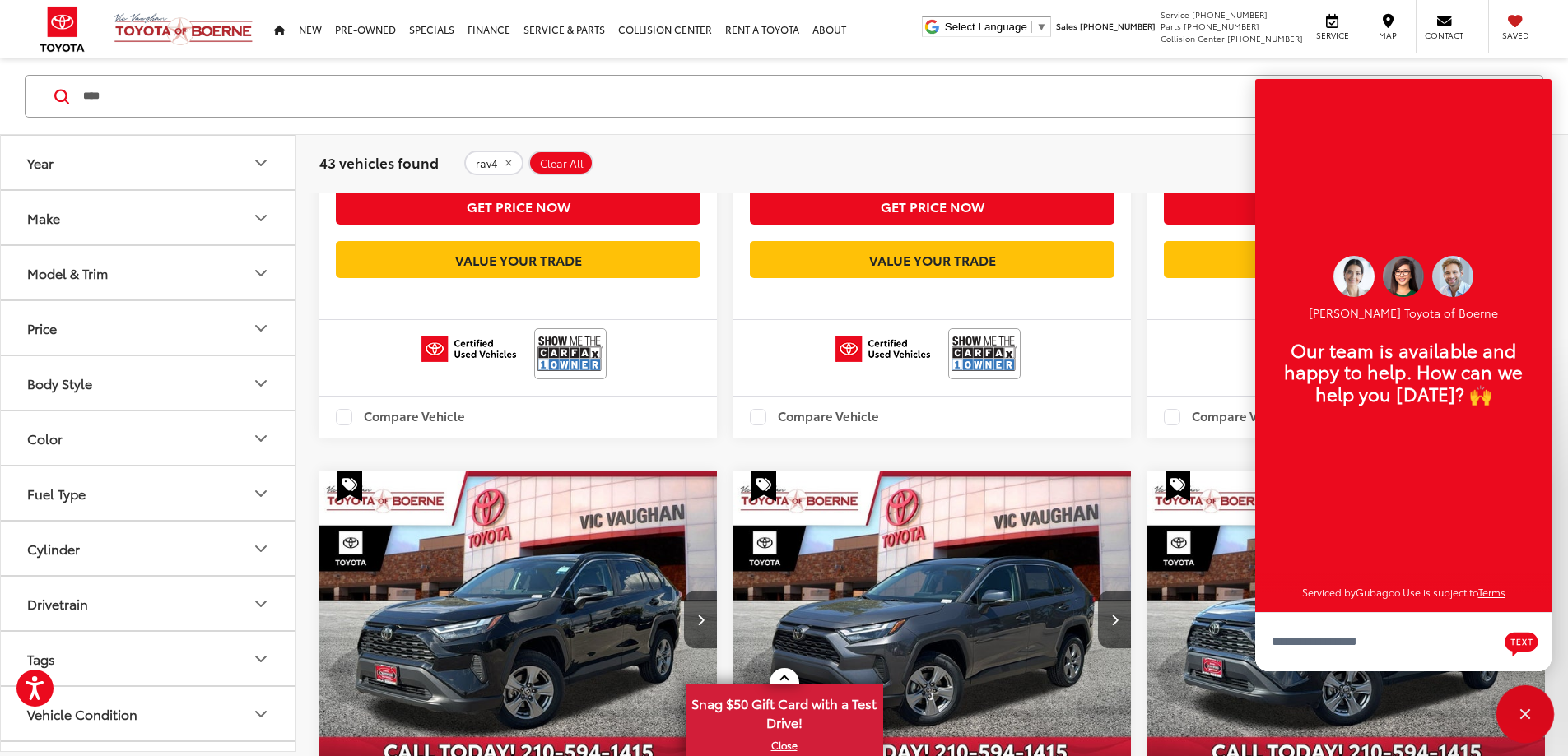
click at [1527, 716] on div "Close" at bounding box center [1525, 714] width 11 height 11
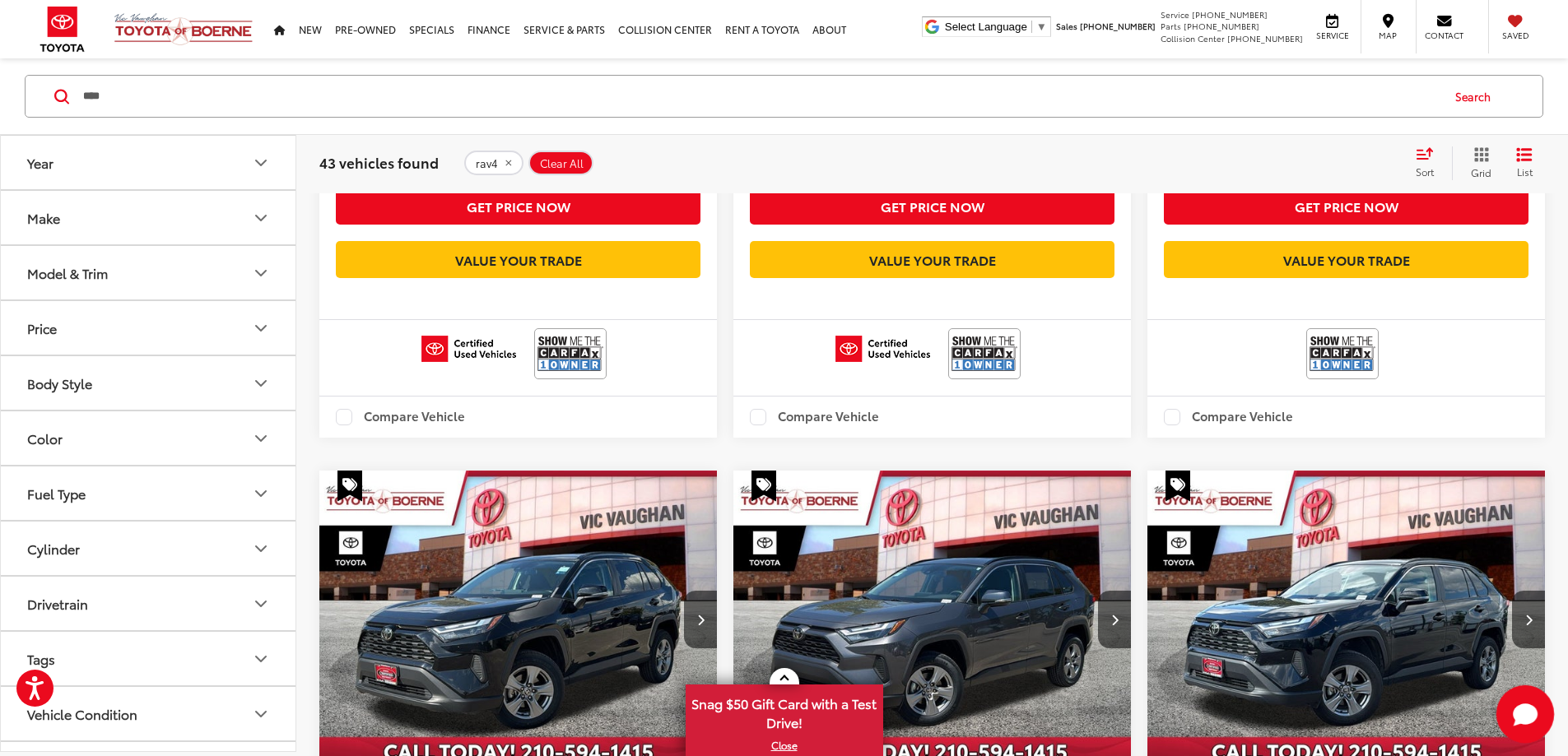
scroll to position [2831, 0]
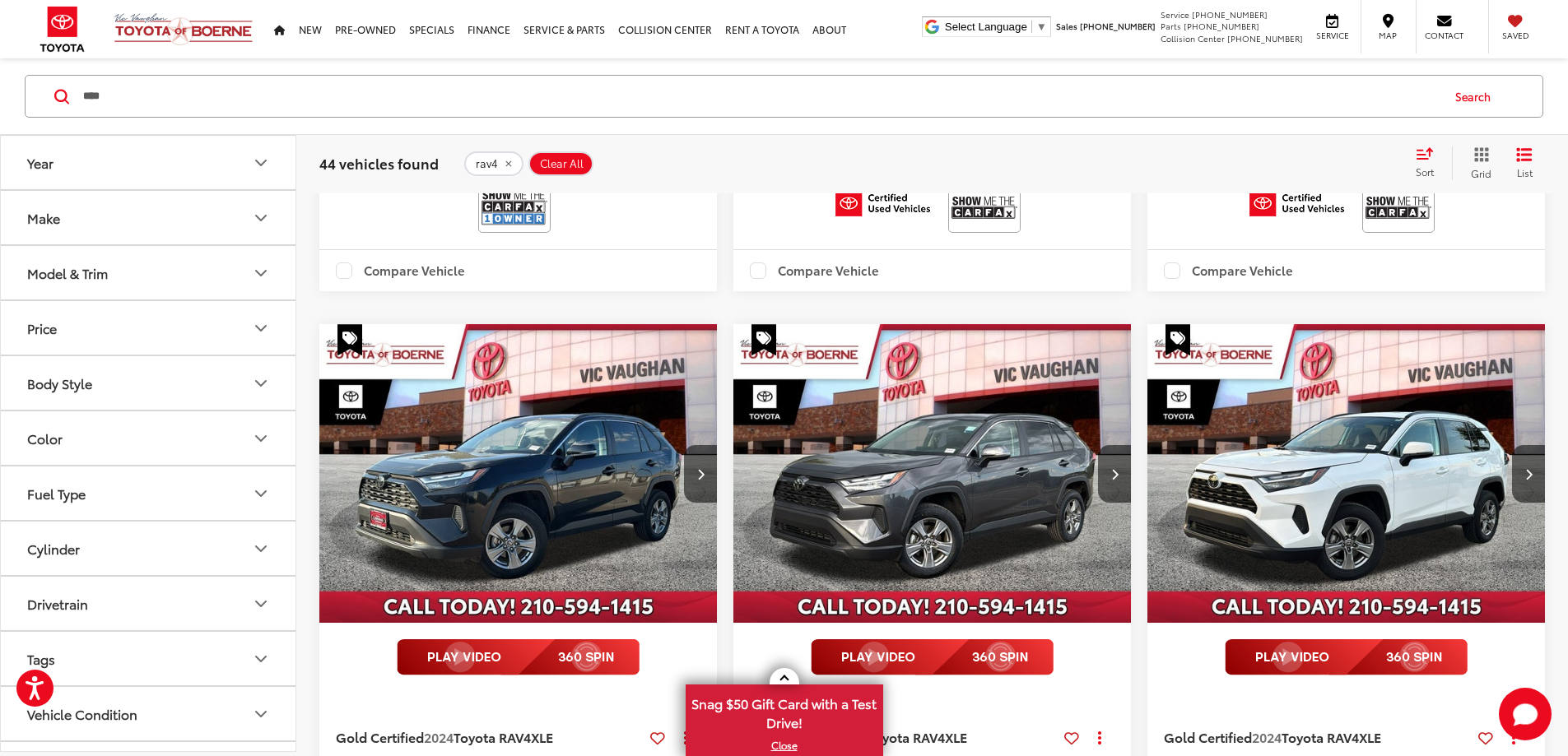
scroll to position [1169, 0]
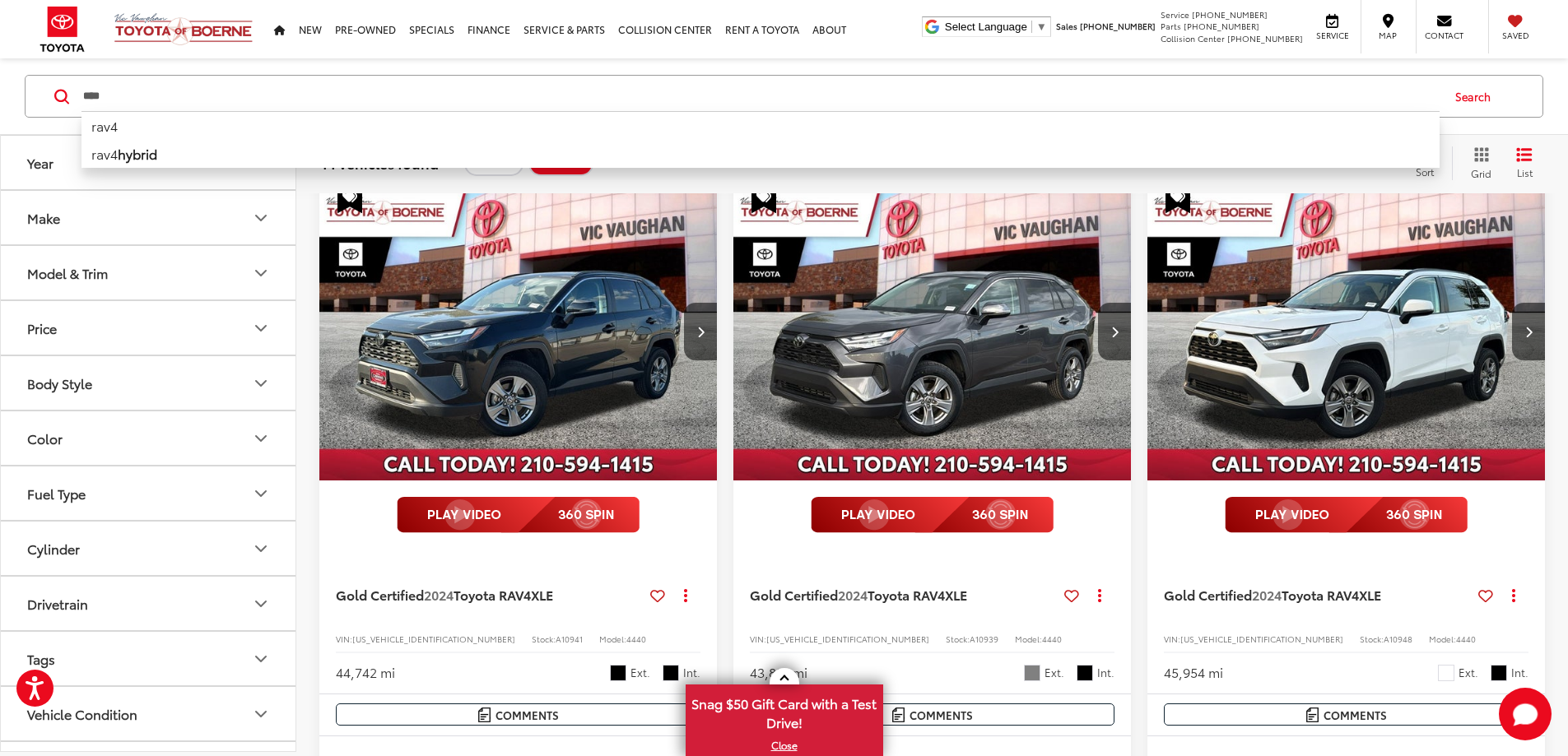
click at [292, 97] on input "****" at bounding box center [760, 96] width 1358 height 40
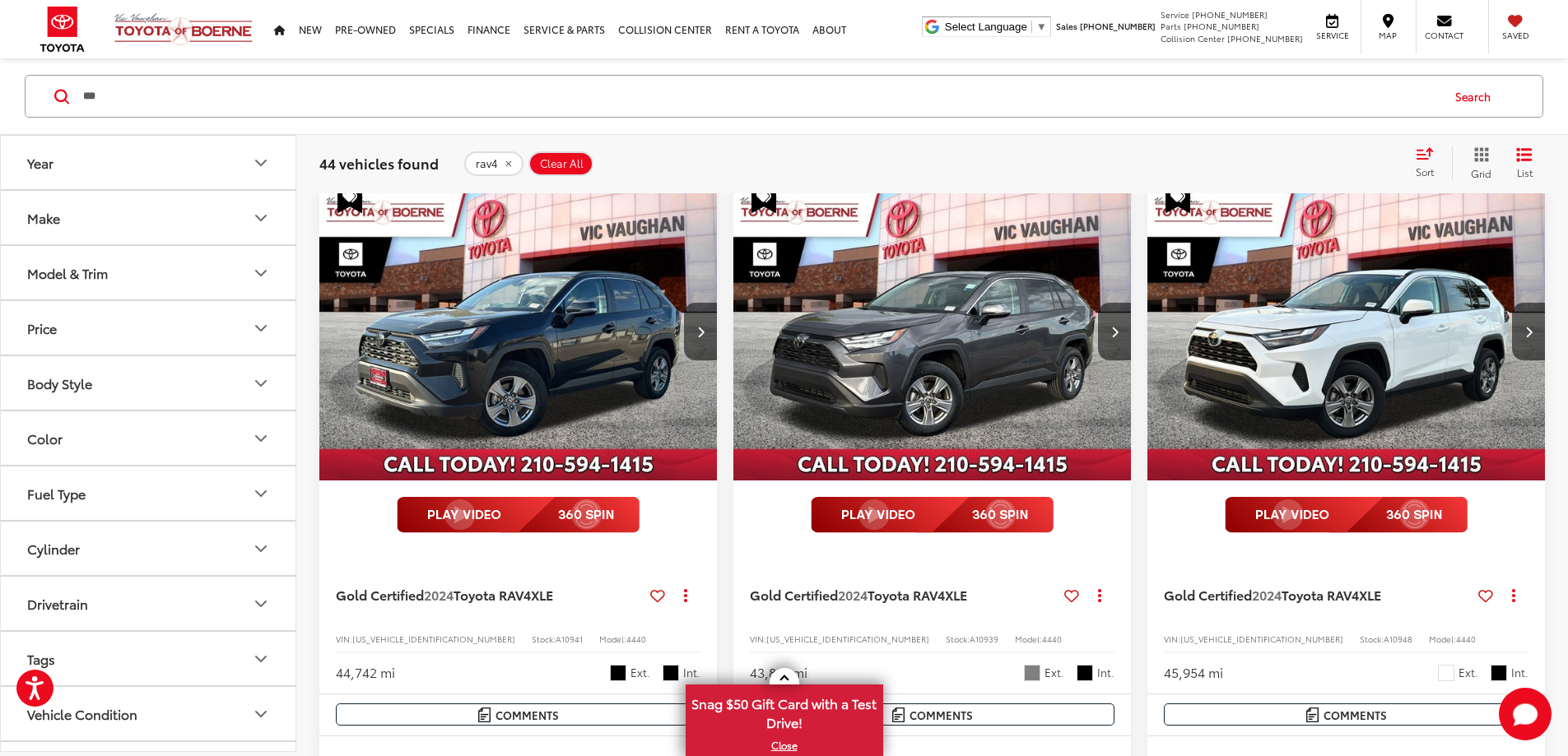
type input "***"
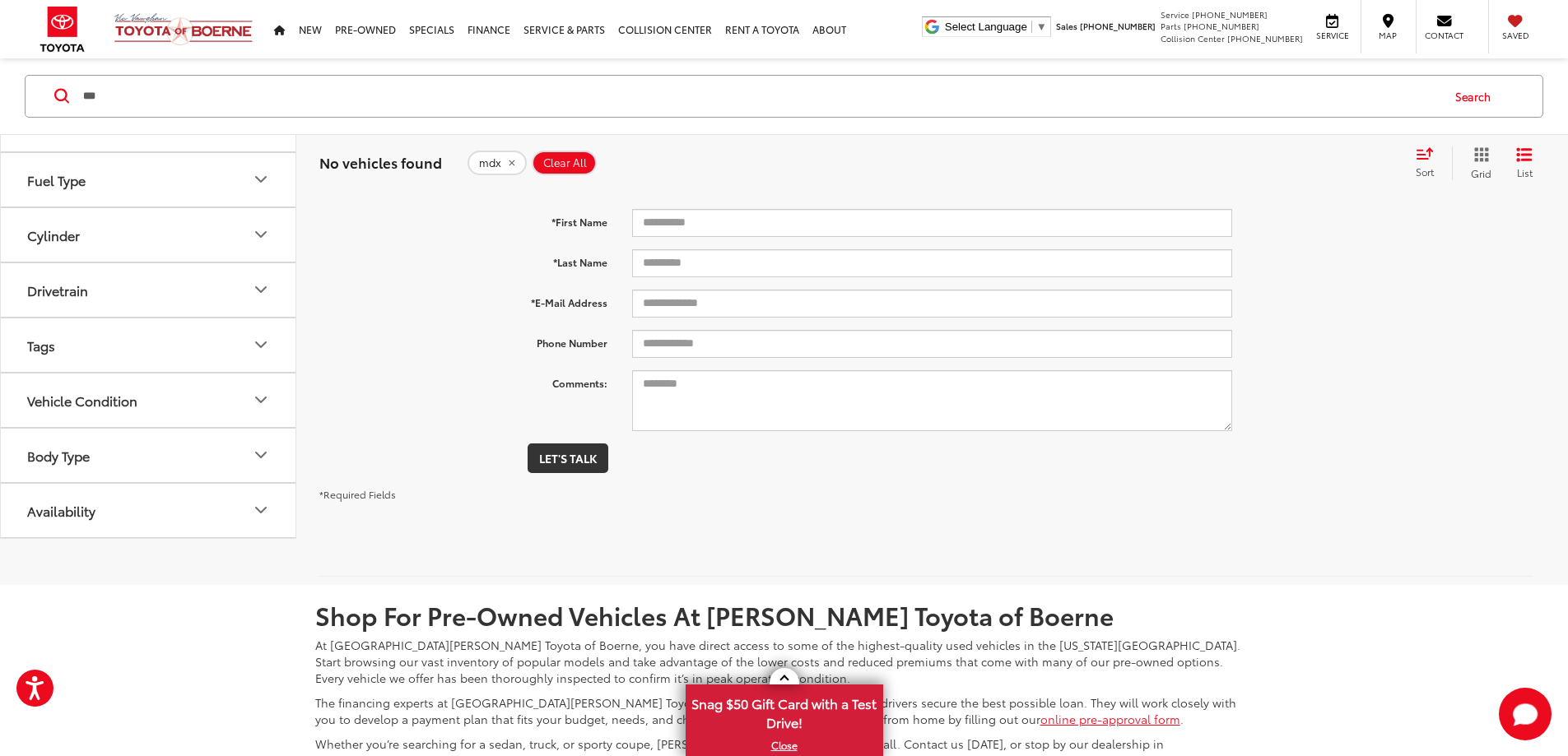
scroll to position [25, 0]
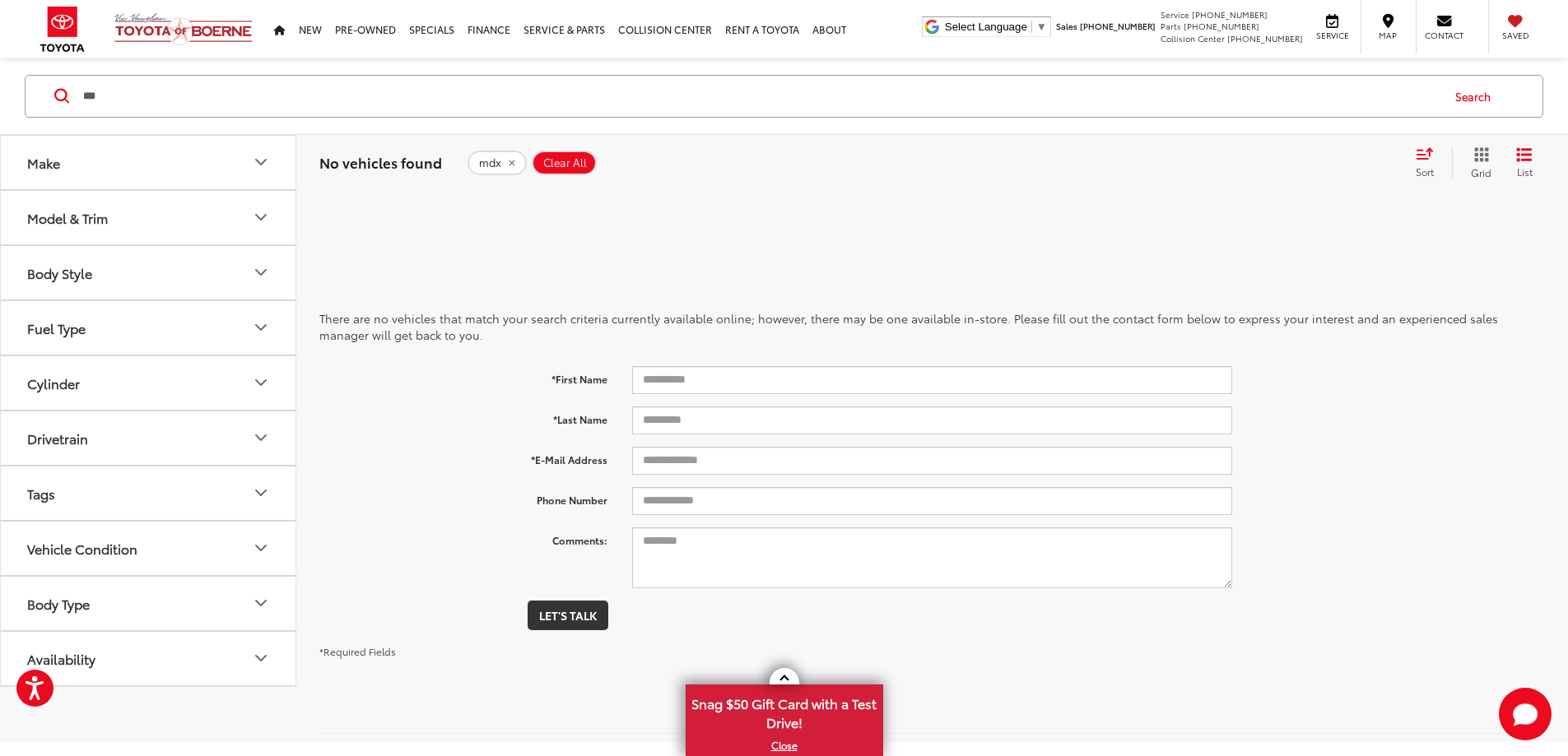
click at [508, 166] on icon "remove mdx" at bounding box center [511, 163] width 11 height 10
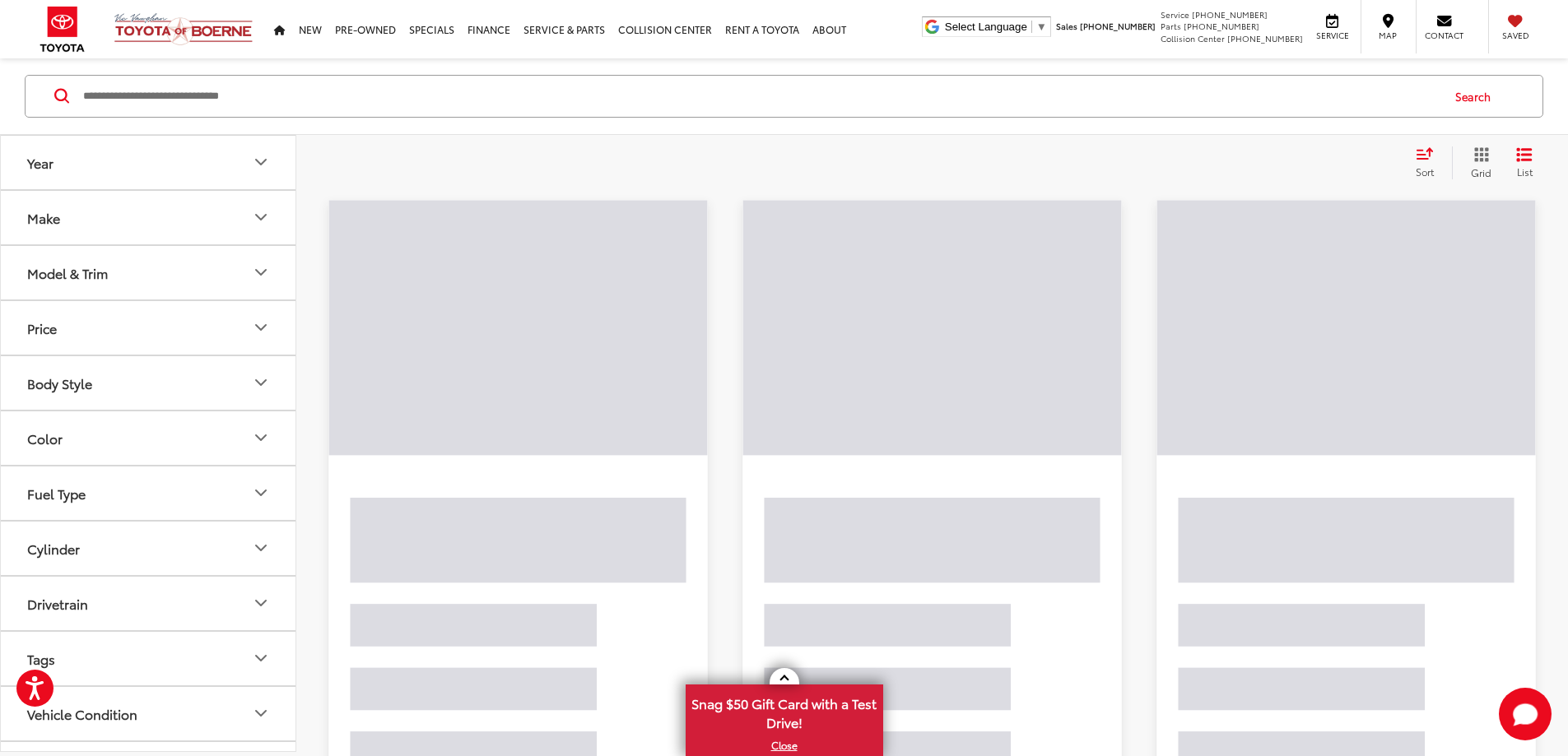
click at [183, 102] on input "Search by Make, Model, or Keyword" at bounding box center [760, 96] width 1358 height 40
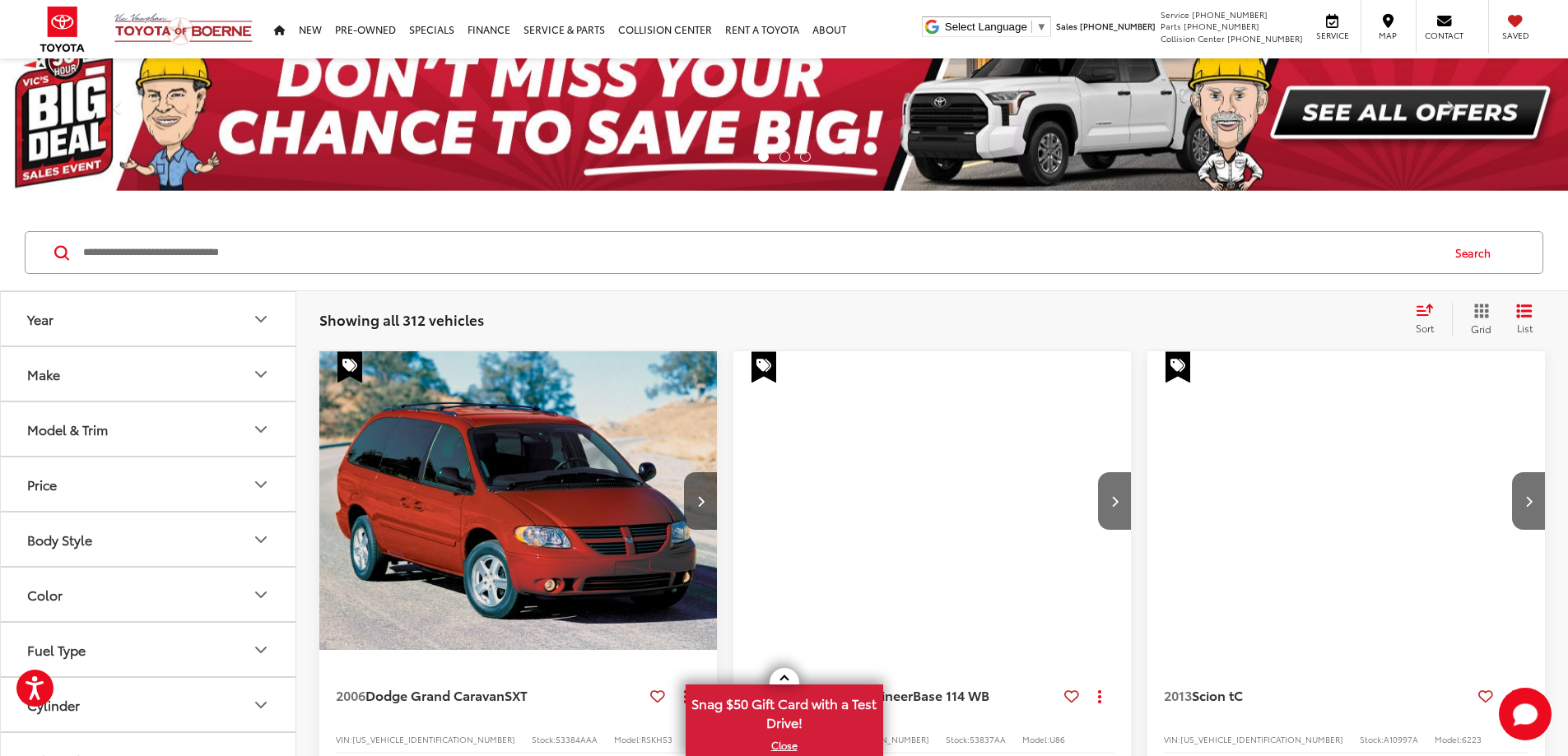
scroll to position [182, 0]
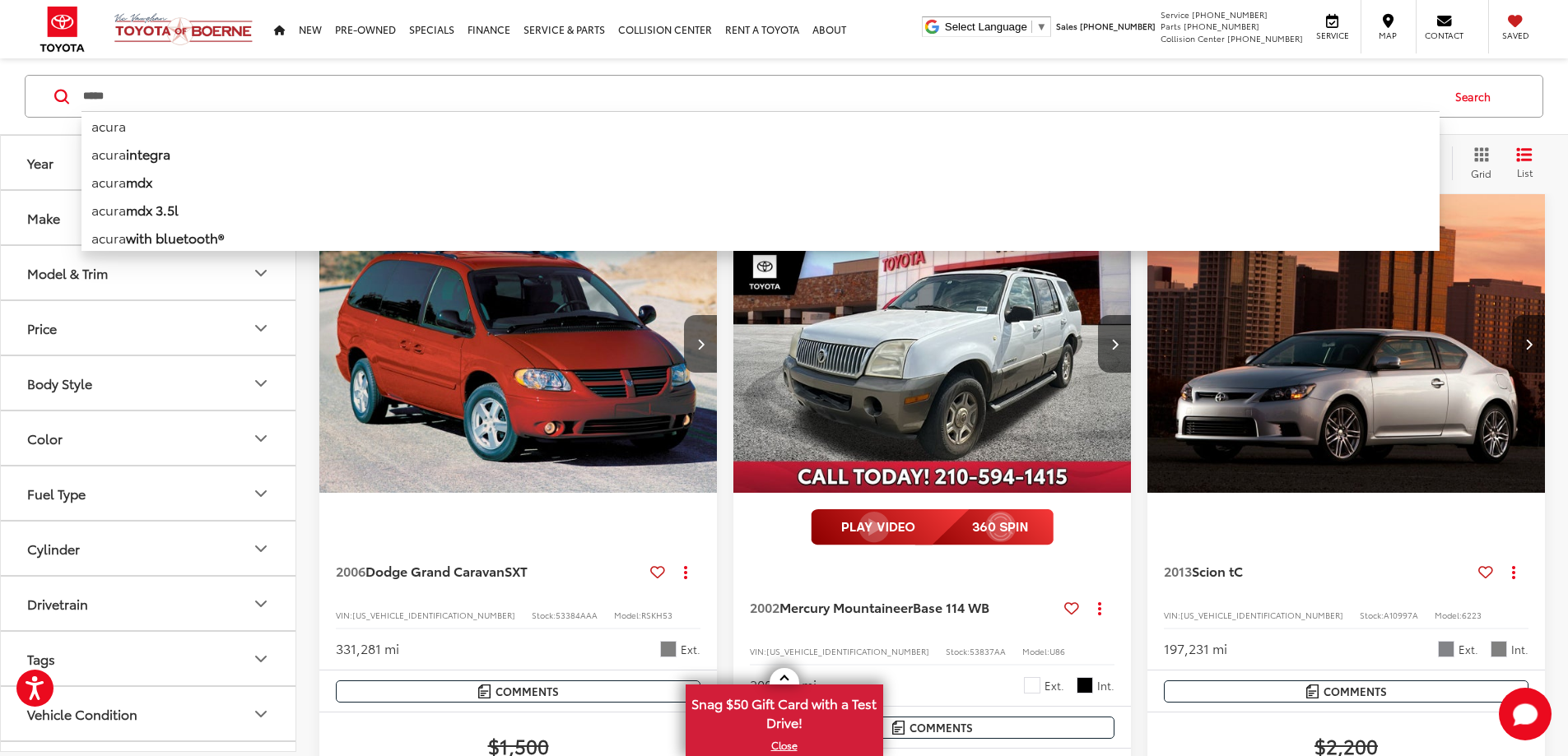
type input "*****"
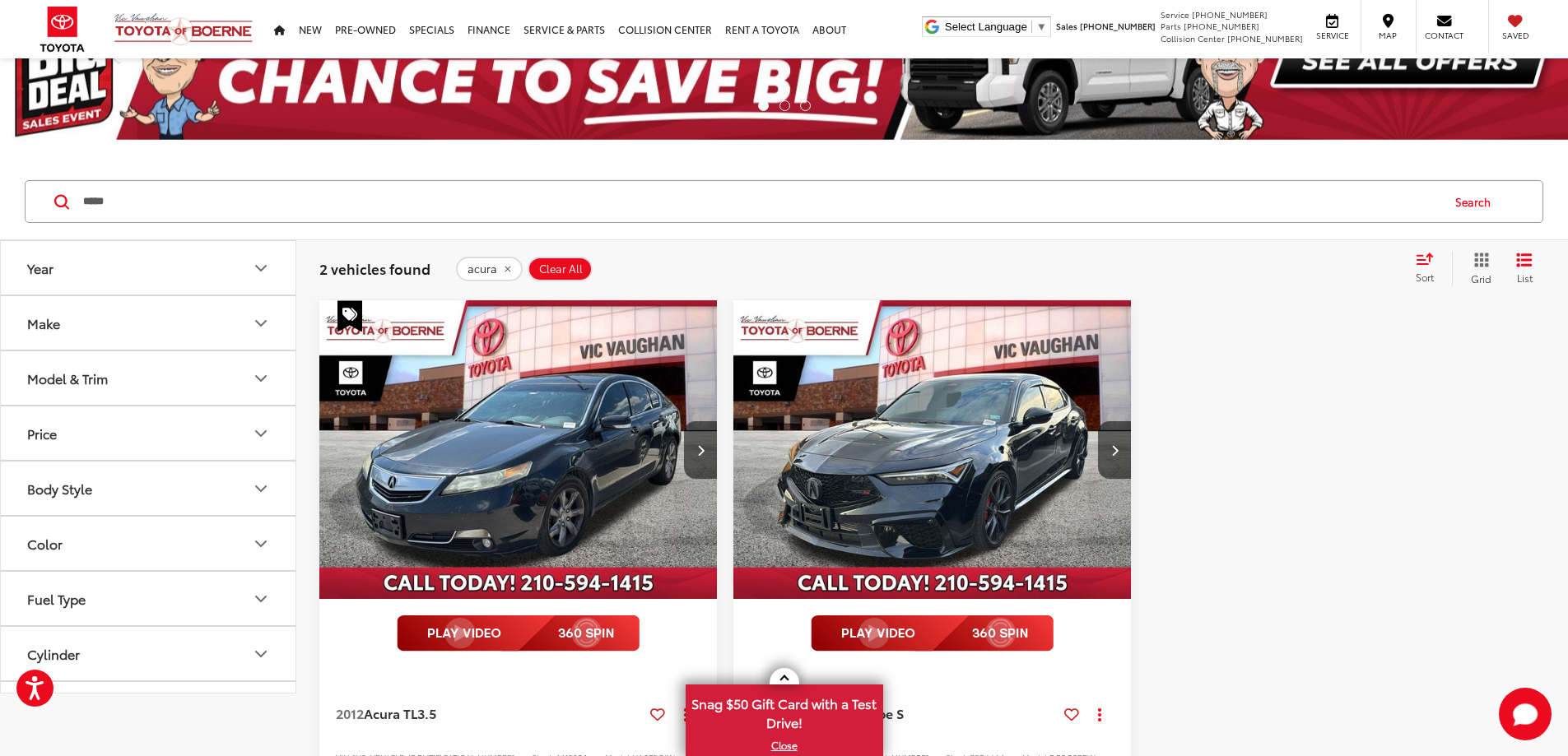
scroll to position [17, 0]
